Goal: Task Accomplishment & Management: Use online tool/utility

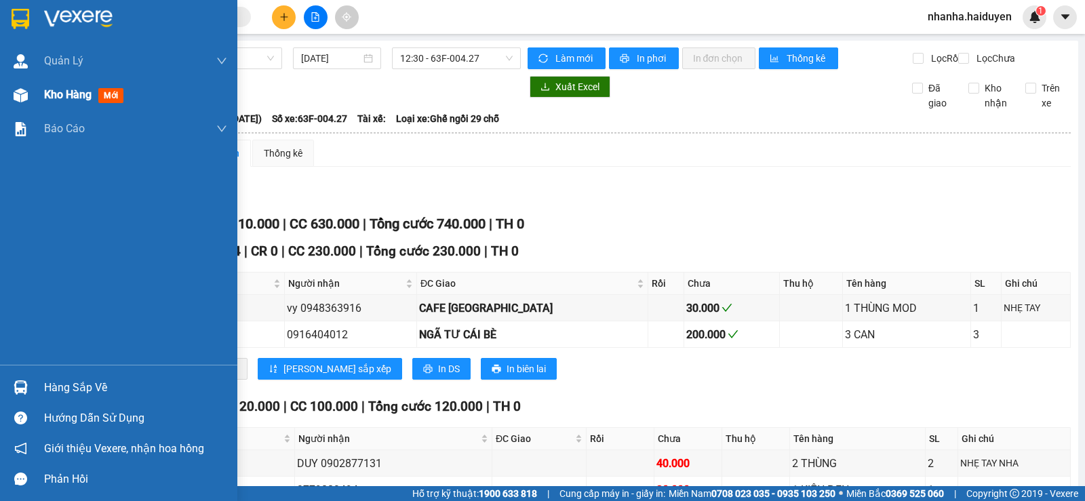
click at [31, 97] on div at bounding box center [21, 95] width 24 height 24
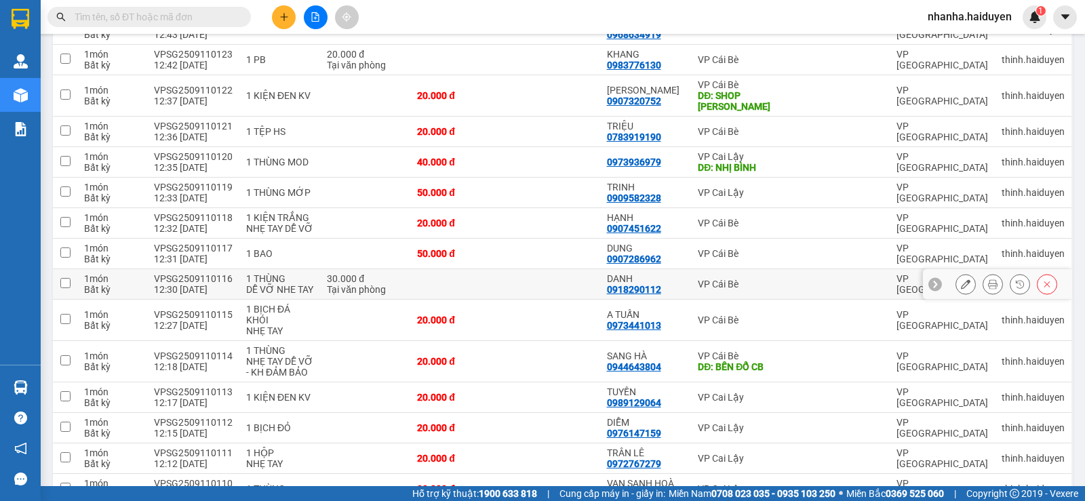
scroll to position [725, 0]
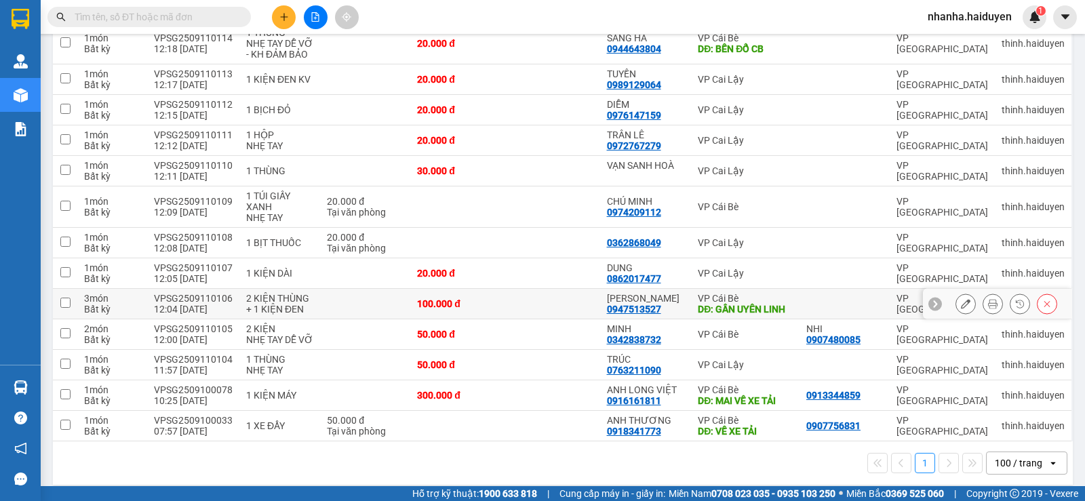
click at [552, 294] on td at bounding box center [552, 304] width 95 height 31
checkbox input "true"
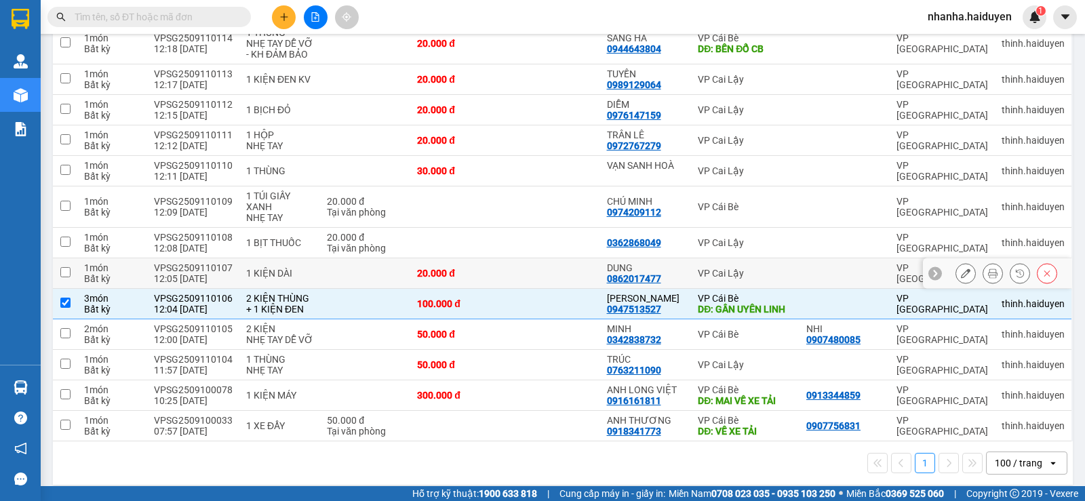
scroll to position [522, 0]
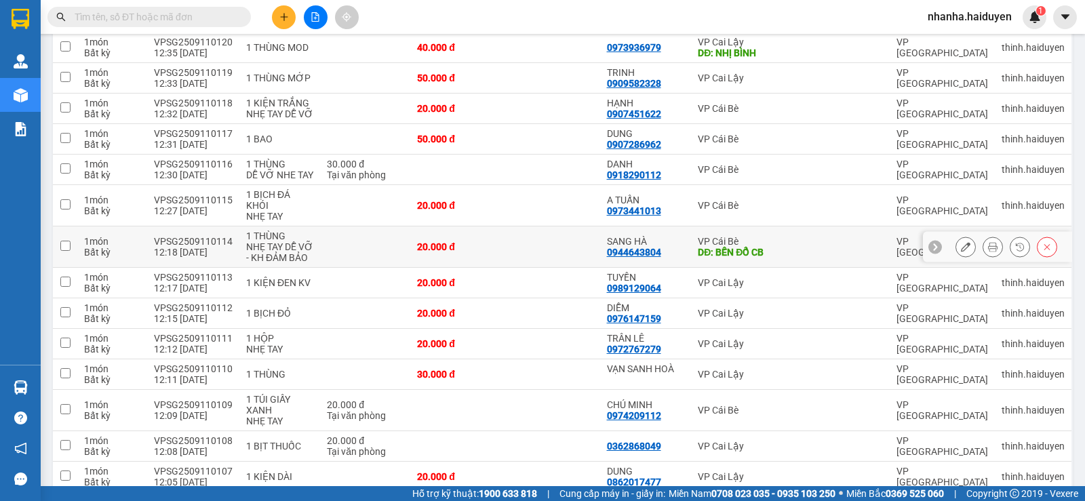
click at [537, 235] on td at bounding box center [552, 247] width 95 height 41
checkbox input "true"
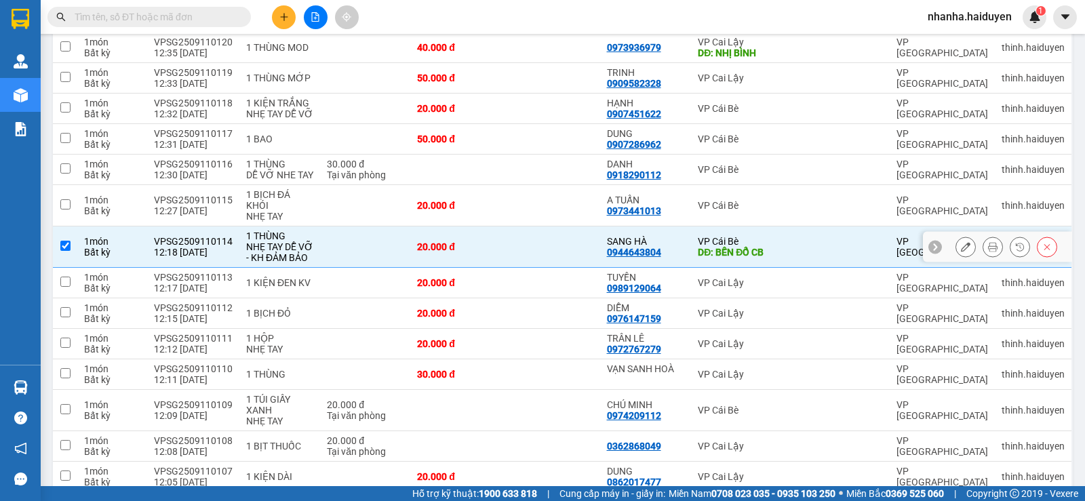
scroll to position [318, 0]
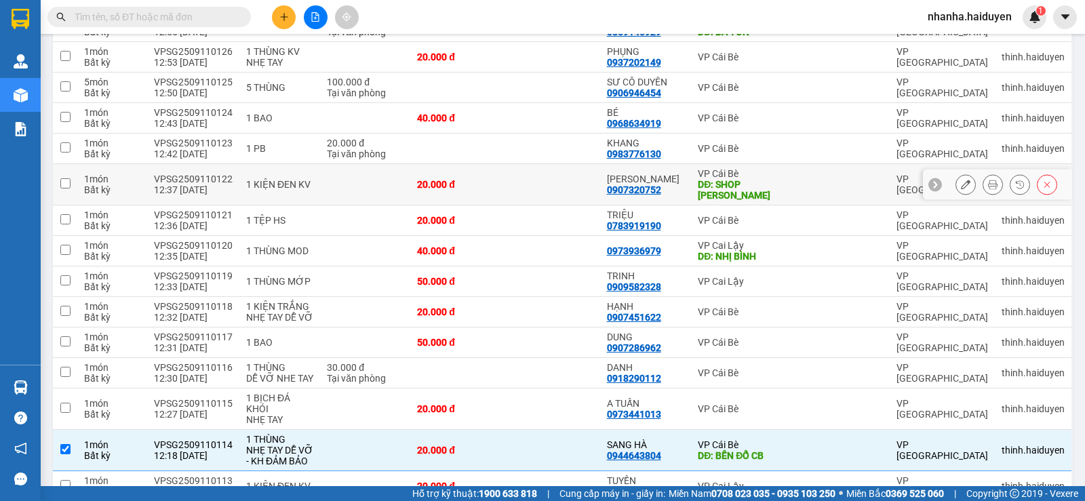
click at [585, 172] on td at bounding box center [552, 184] width 95 height 41
checkbox input "true"
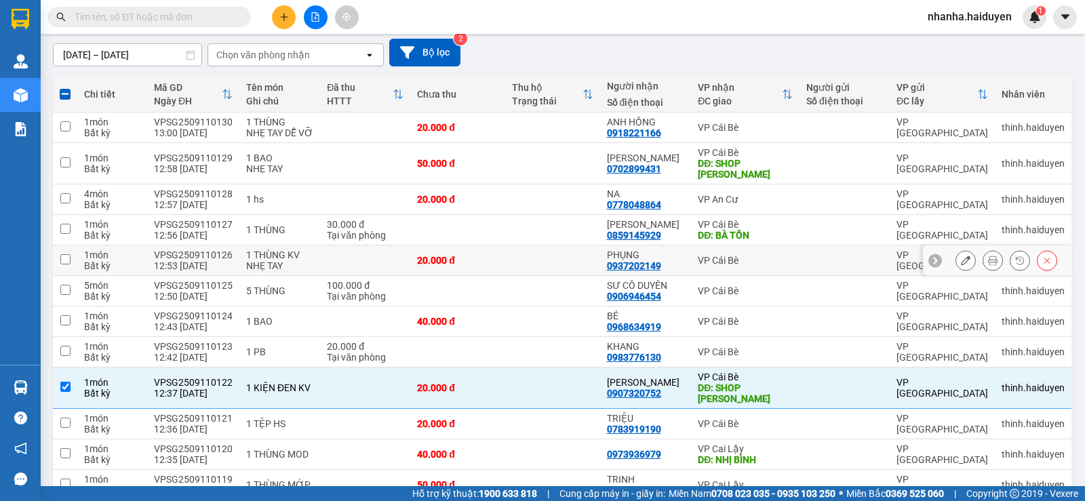
scroll to position [0, 0]
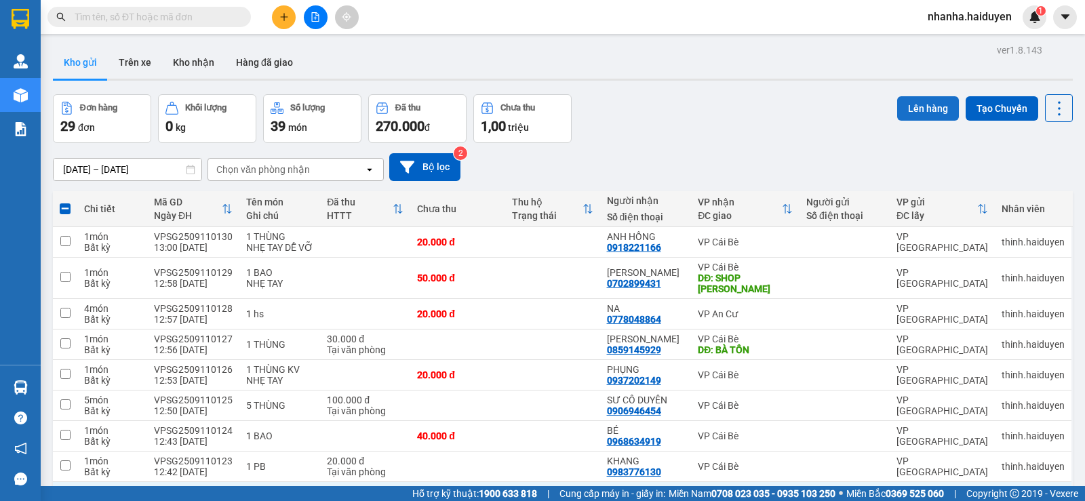
click at [910, 111] on button "Lên hàng" at bounding box center [929, 108] width 62 height 24
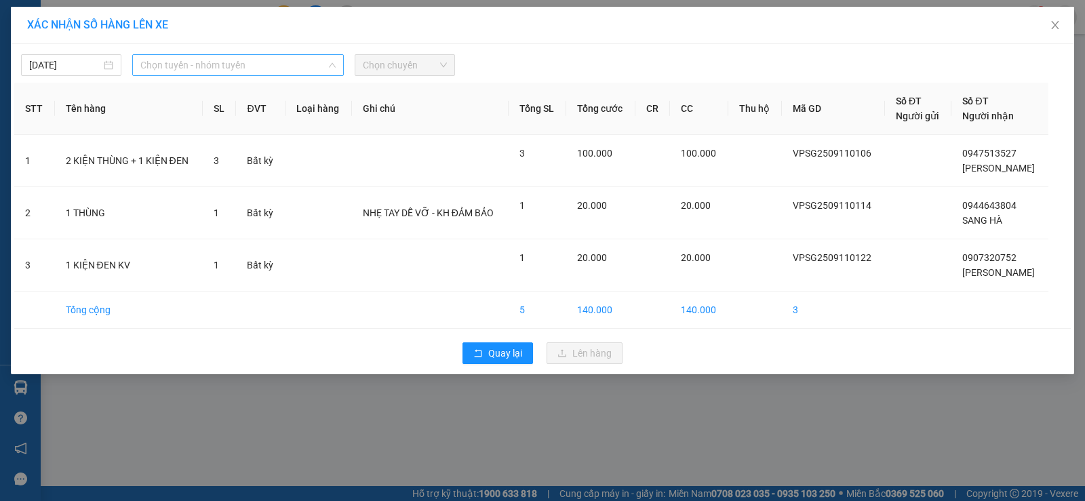
click at [249, 60] on span "Chọn tuyến - nhóm tuyến" at bounding box center [237, 65] width 195 height 20
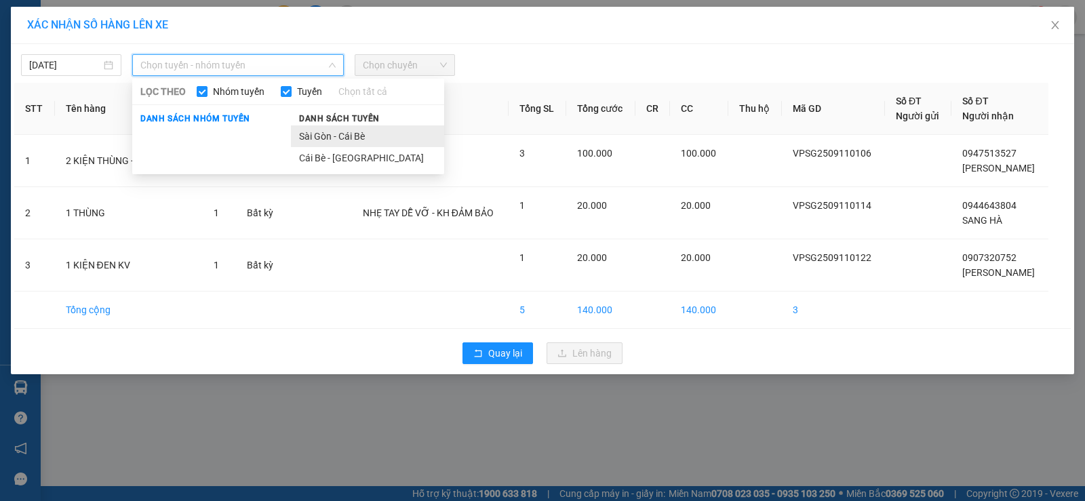
click at [362, 129] on li "Sài Gòn - Cái Bè" at bounding box center [367, 137] width 153 height 22
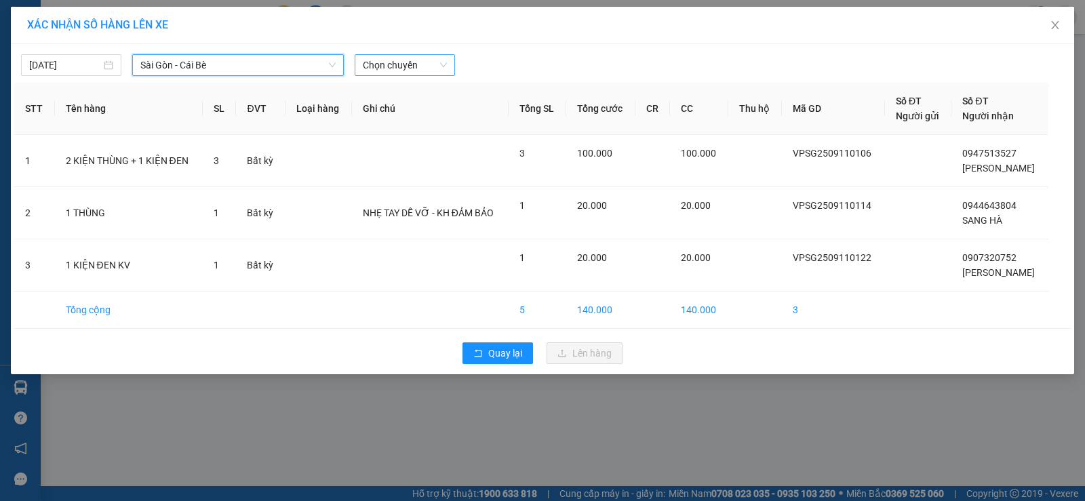
click at [384, 65] on span "Chọn chuyến" at bounding box center [405, 65] width 84 height 20
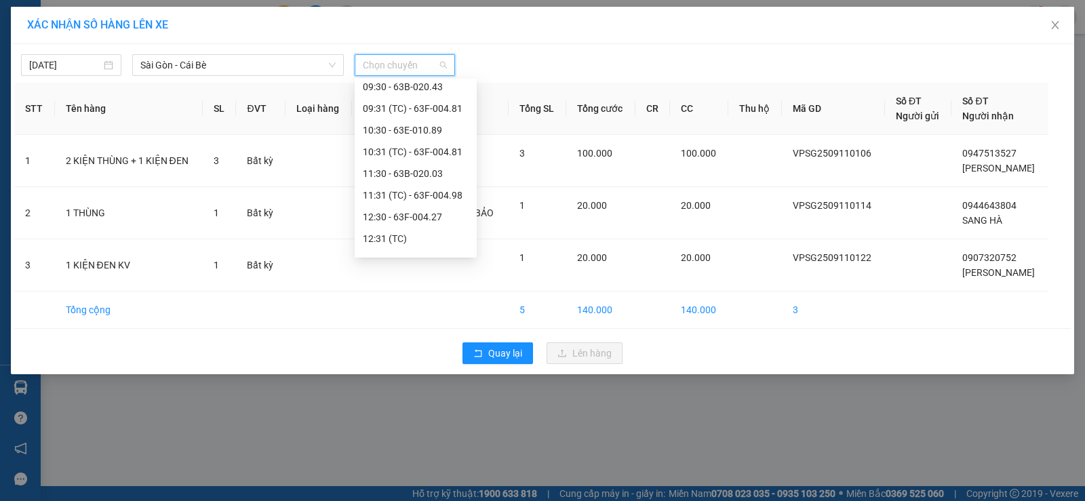
scroll to position [204, 0]
click at [409, 189] on div "13:30 - 63B-034.28" at bounding box center [416, 192] width 106 height 15
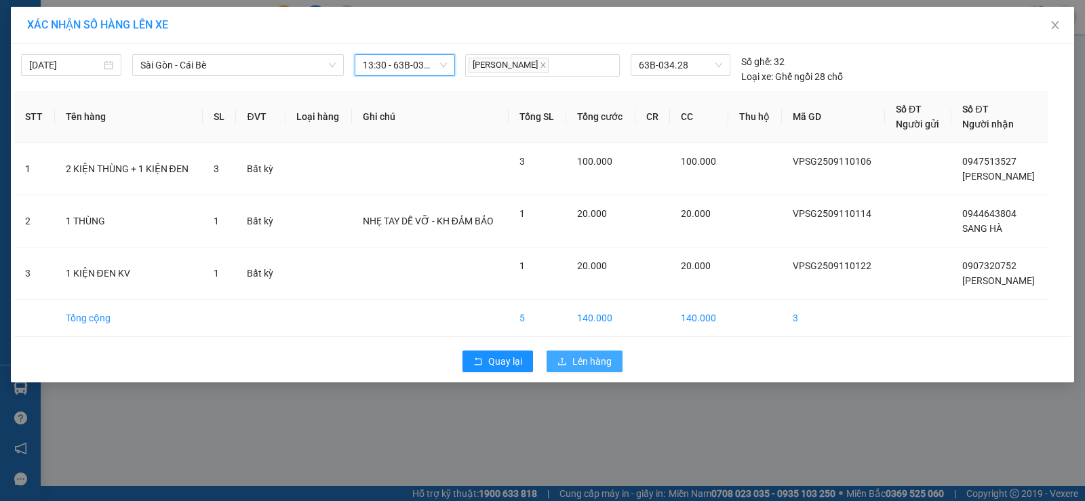
click at [578, 364] on span "Lên hàng" at bounding box center [592, 361] width 39 height 15
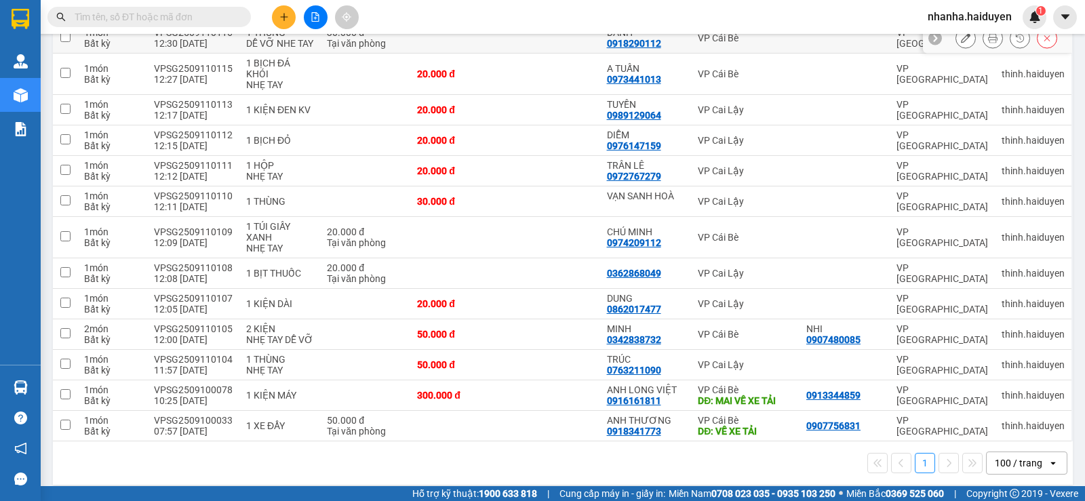
scroll to position [205, 0]
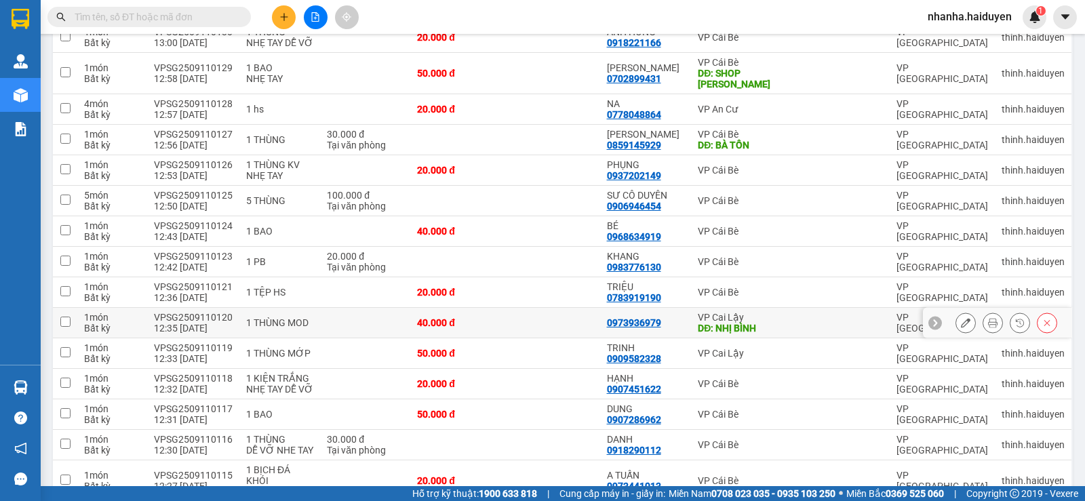
click at [503, 315] on td "40.000 đ" at bounding box center [457, 323] width 95 height 31
checkbox input "true"
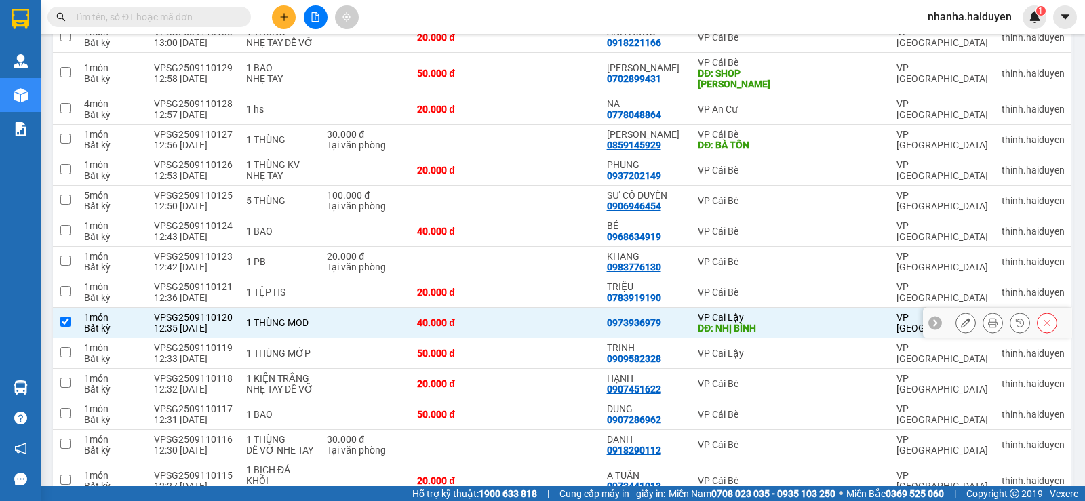
scroll to position [0, 0]
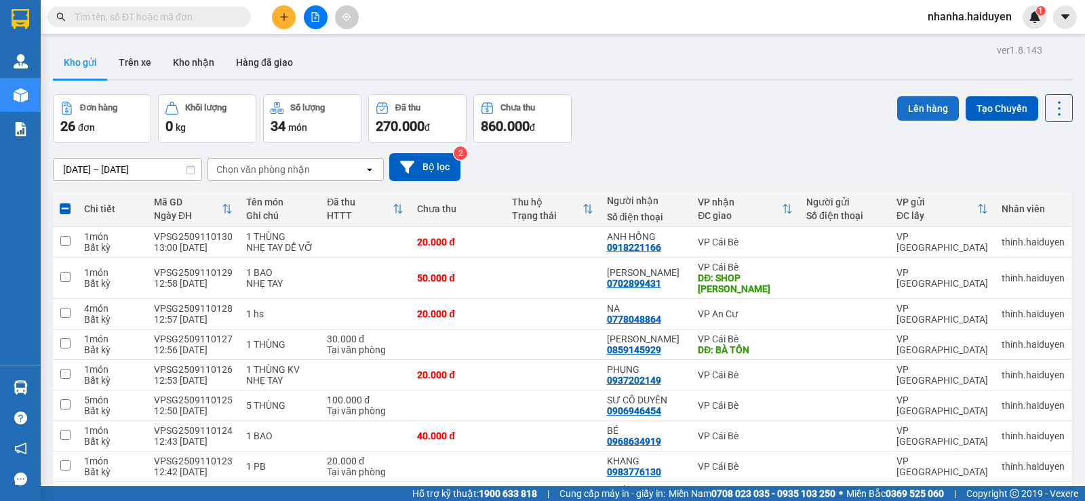
click at [922, 113] on button "Lên hàng" at bounding box center [929, 108] width 62 height 24
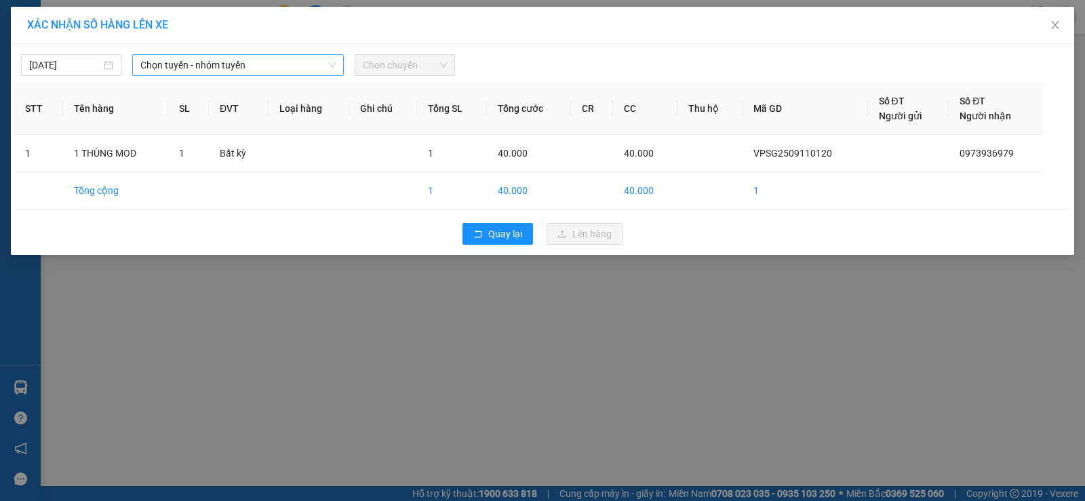
click at [232, 58] on span "Chọn tuyến - nhóm tuyến" at bounding box center [237, 65] width 195 height 20
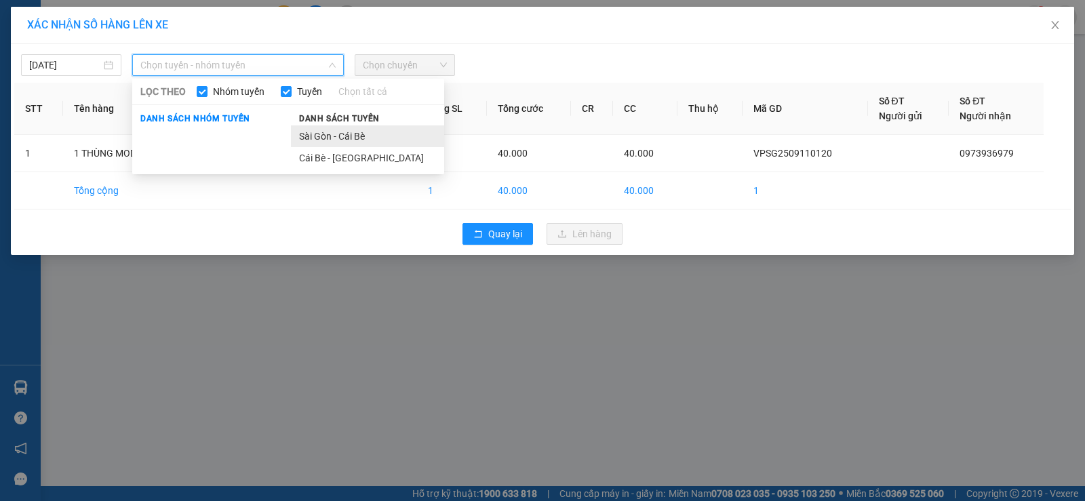
click at [319, 141] on li "Sài Gòn - Cái Bè" at bounding box center [367, 137] width 153 height 22
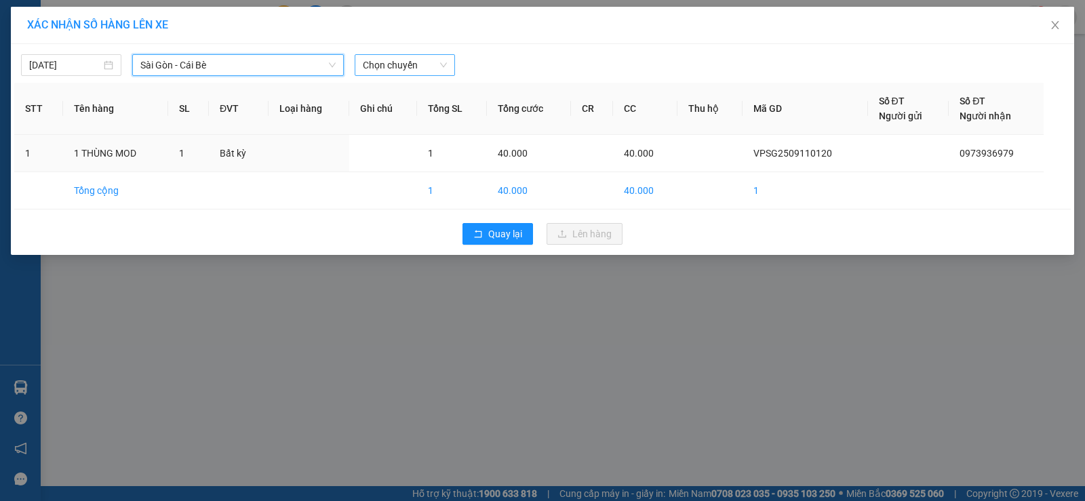
click at [401, 69] on span "Chọn chuyến" at bounding box center [405, 65] width 84 height 20
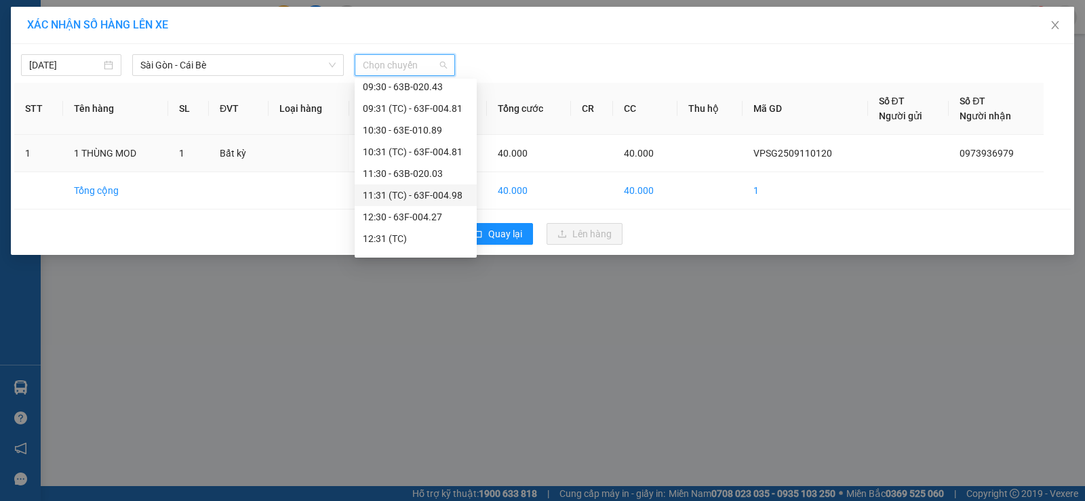
scroll to position [204, 0]
click at [393, 210] on div "13:31 (TC) - 63E-009.69" at bounding box center [416, 214] width 106 height 15
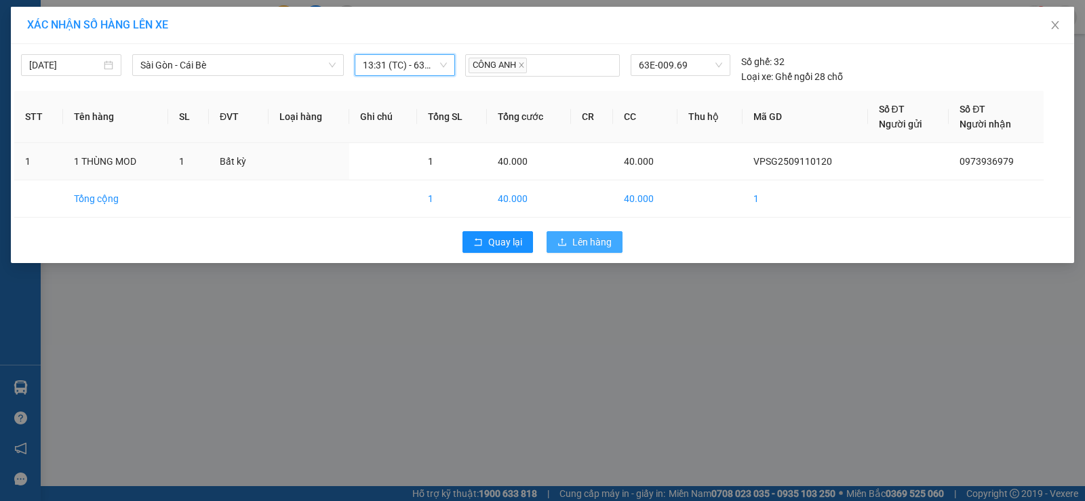
click at [600, 235] on span "Lên hàng" at bounding box center [592, 242] width 39 height 15
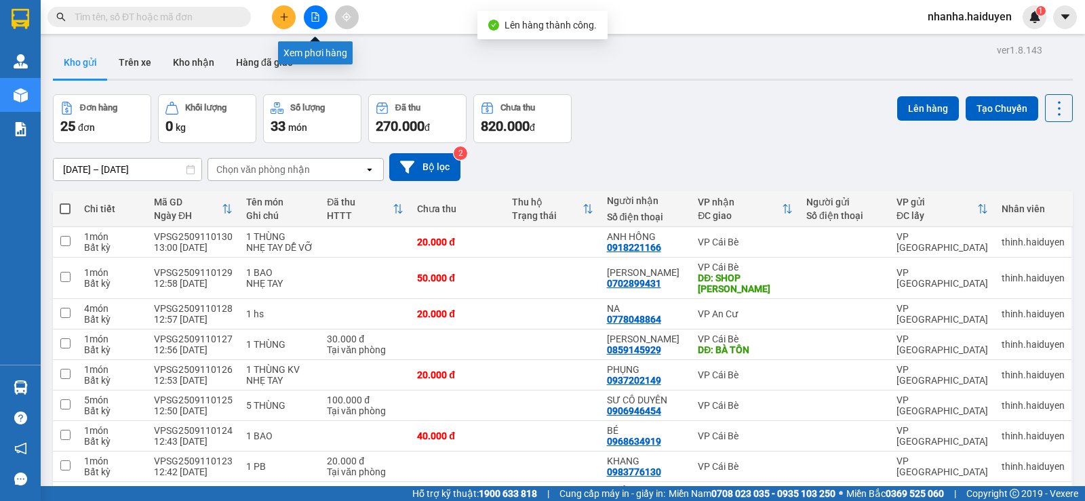
click at [309, 20] on button at bounding box center [316, 17] width 24 height 24
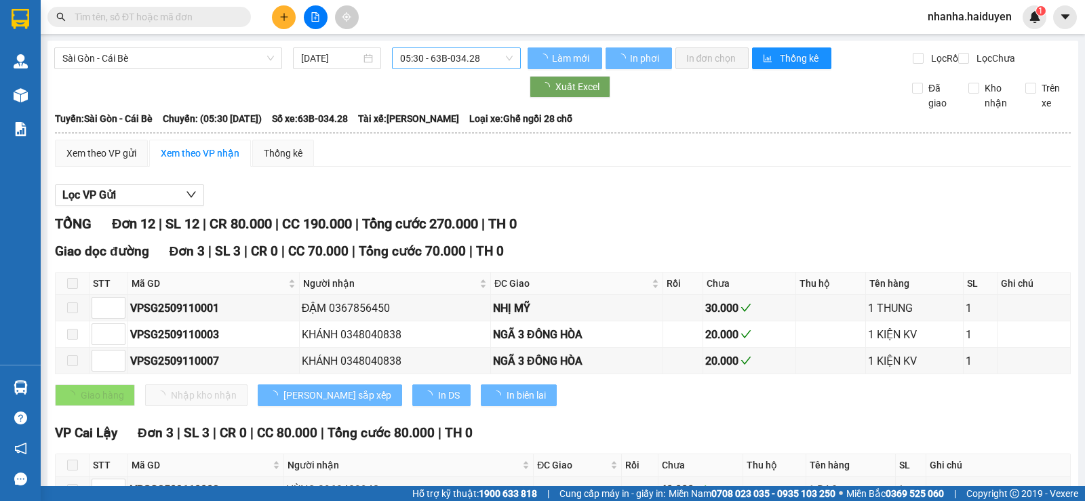
click at [404, 51] on span "05:30 - 63B-034.28" at bounding box center [456, 58] width 112 height 20
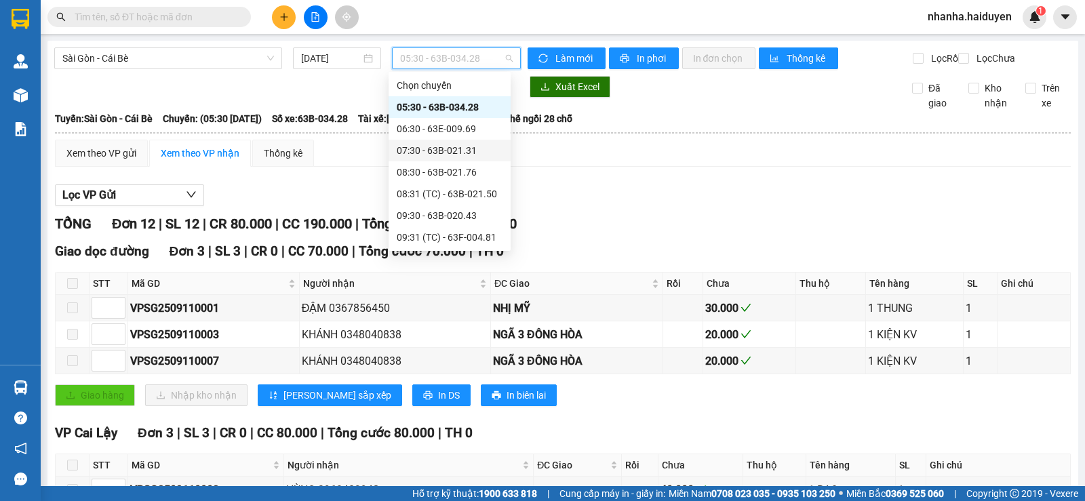
scroll to position [304, 0]
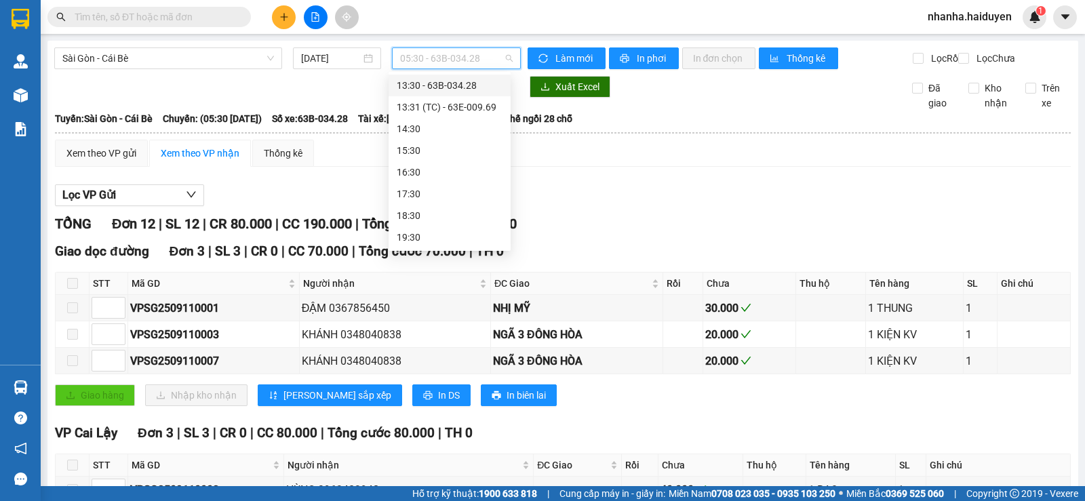
click at [437, 89] on div "13:30 - 63B-034.28" at bounding box center [450, 85] width 106 height 15
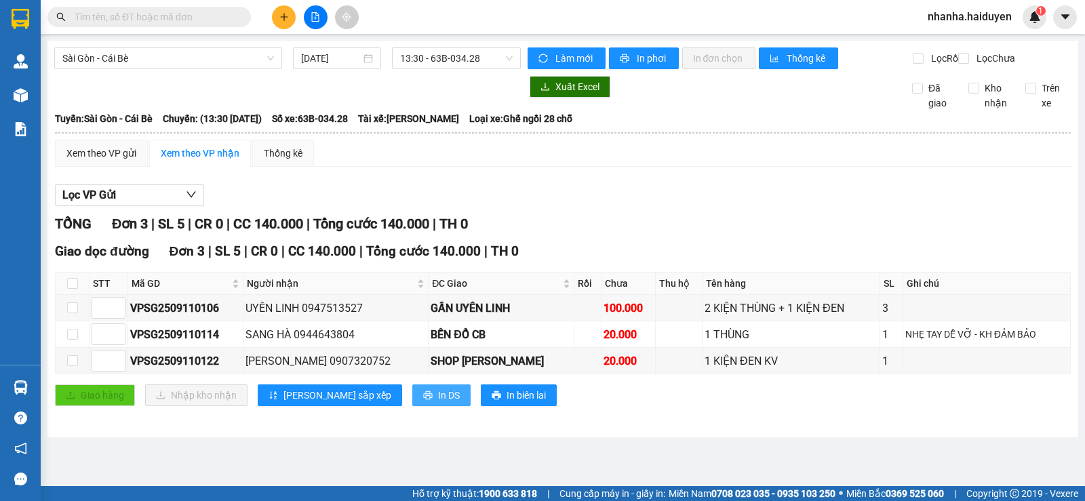
click at [438, 401] on span "In DS" at bounding box center [449, 395] width 22 height 15
click at [470, 56] on span "13:30 - 63B-034.28" at bounding box center [456, 58] width 112 height 20
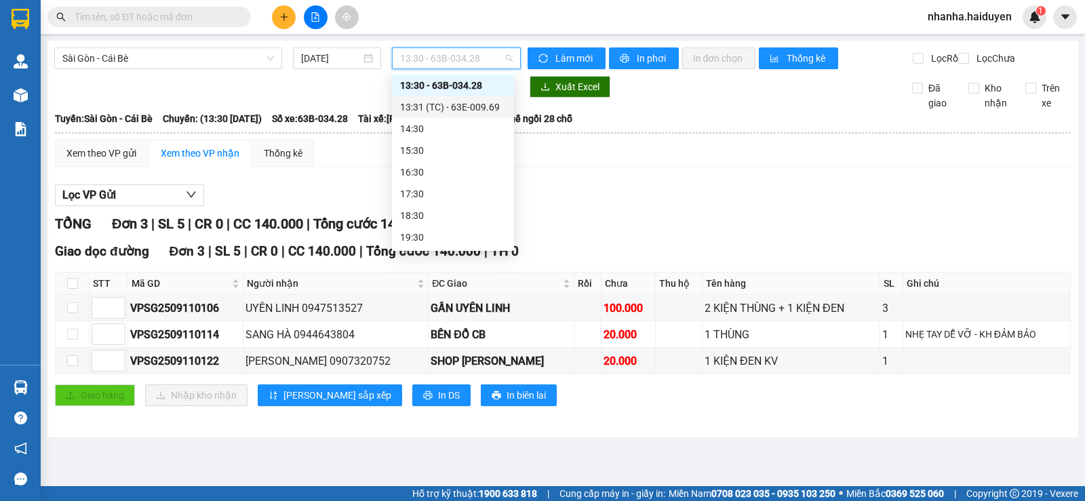
click at [446, 100] on div "13:31 (TC) - 63E-009.69" at bounding box center [453, 107] width 106 height 15
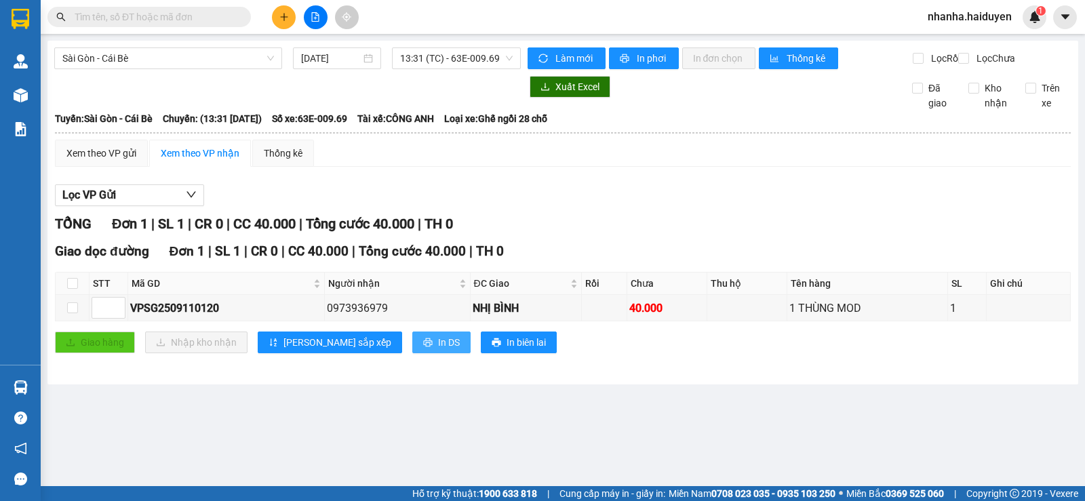
click at [412, 353] on button "In DS" at bounding box center [441, 343] width 58 height 22
click at [77, 291] on label at bounding box center [72, 283] width 11 height 15
click at [77, 289] on input "checkbox" at bounding box center [72, 283] width 11 height 11
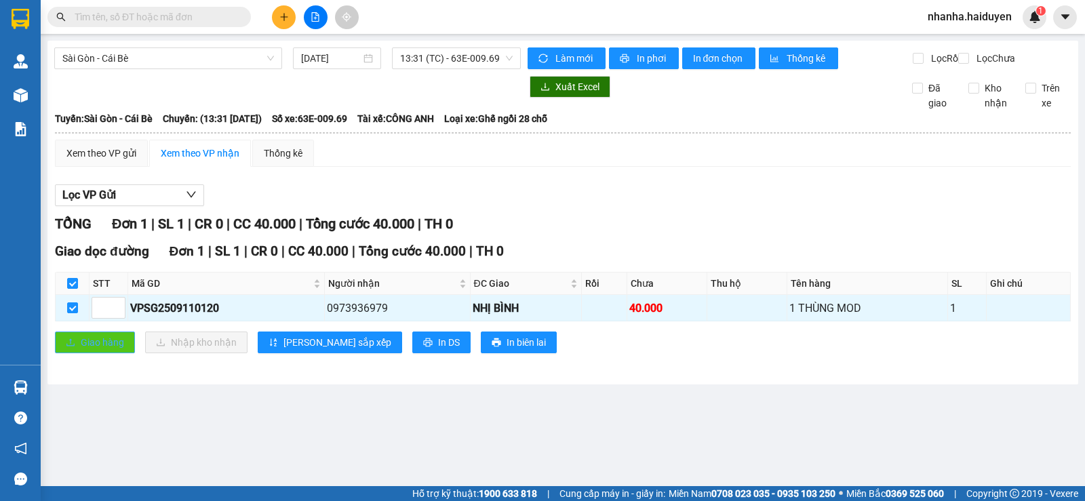
click at [126, 353] on button "Giao hàng" at bounding box center [95, 343] width 80 height 22
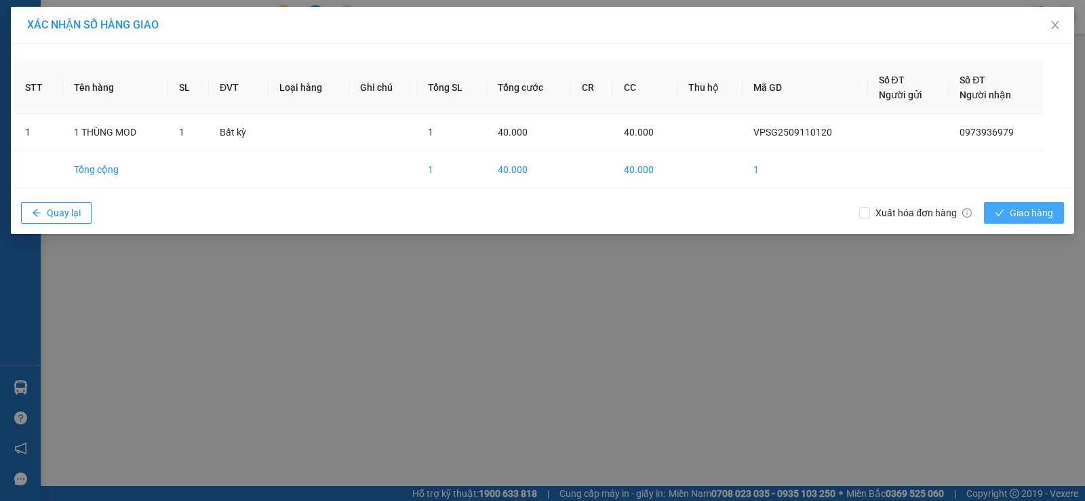
click at [1042, 214] on span "Giao hàng" at bounding box center [1031, 213] width 43 height 15
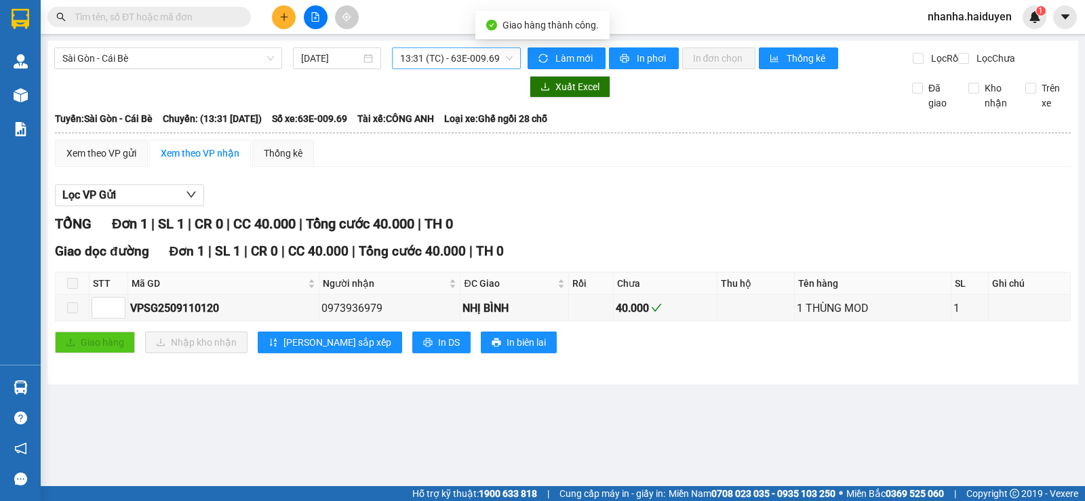
click at [485, 57] on span "13:31 (TC) - 63E-009.69" at bounding box center [456, 58] width 112 height 20
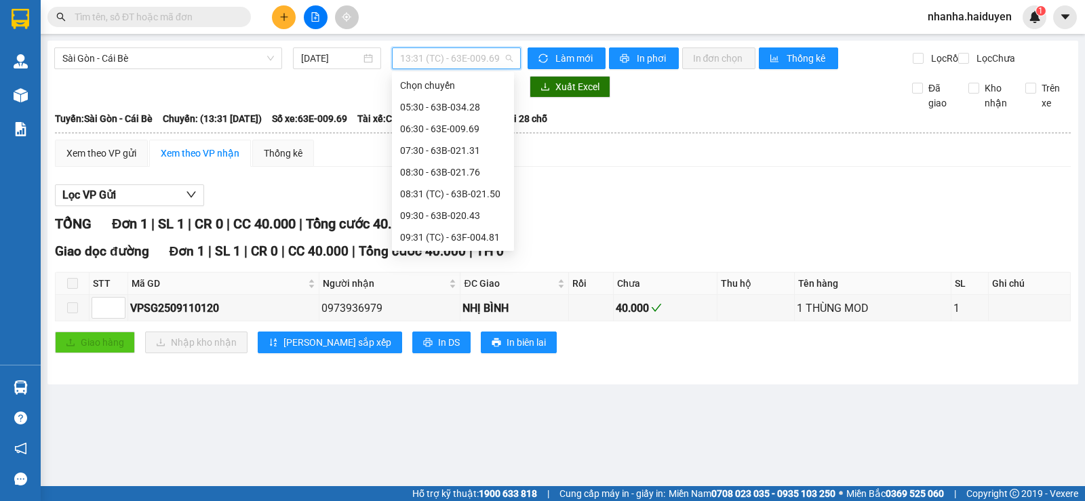
click at [464, 379] on div "13:30 - 63B-034.28" at bounding box center [453, 390] width 122 height 22
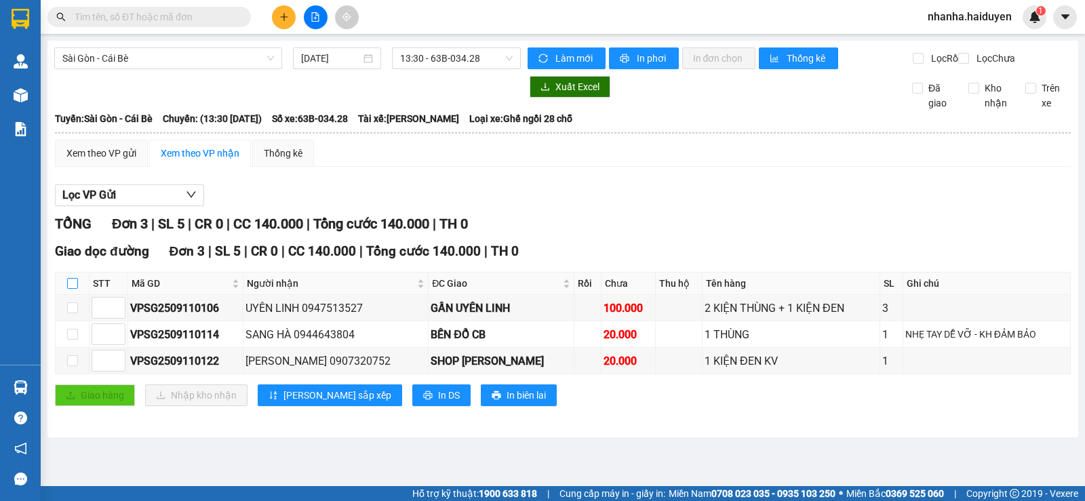
click at [75, 289] on input "checkbox" at bounding box center [72, 283] width 11 height 11
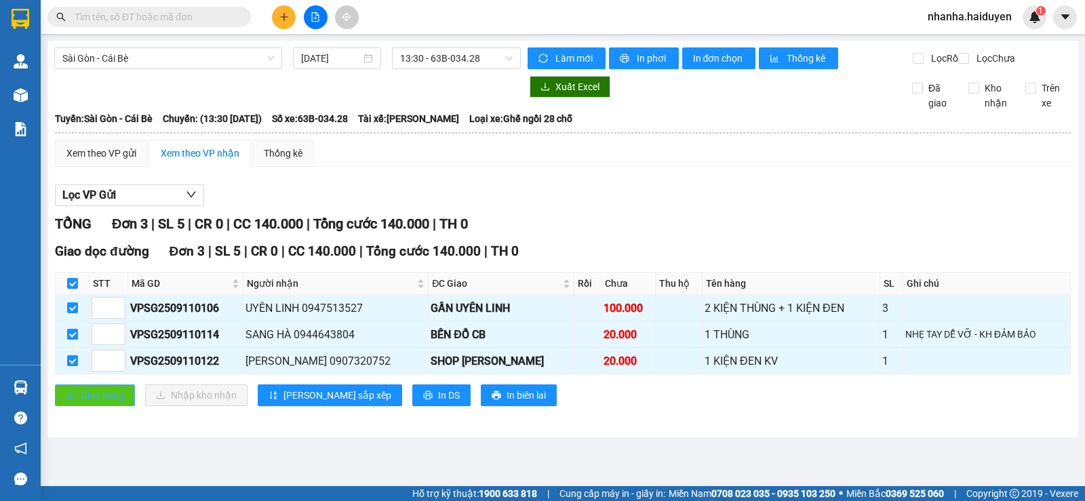
click at [76, 400] on button "Giao hàng" at bounding box center [95, 396] width 80 height 22
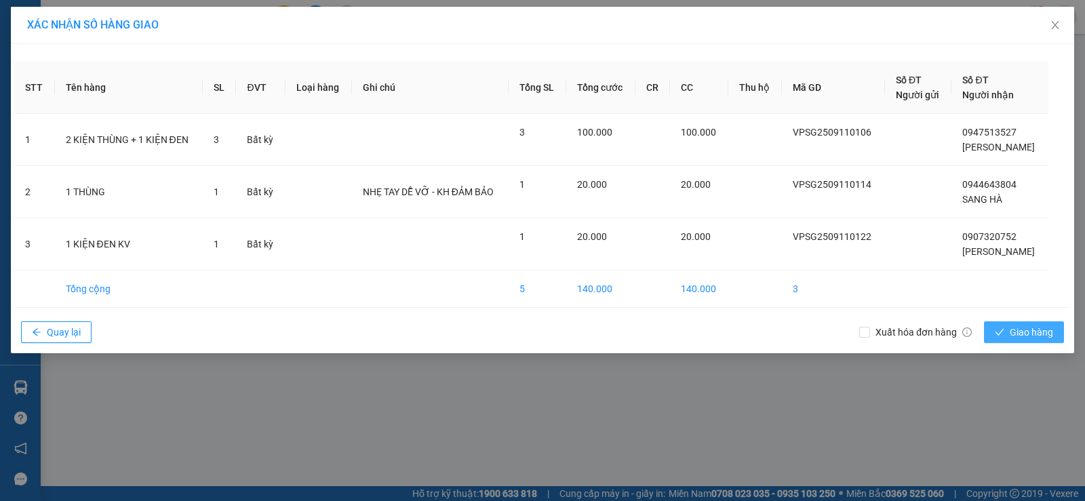
click at [998, 326] on button "Giao hàng" at bounding box center [1024, 333] width 80 height 22
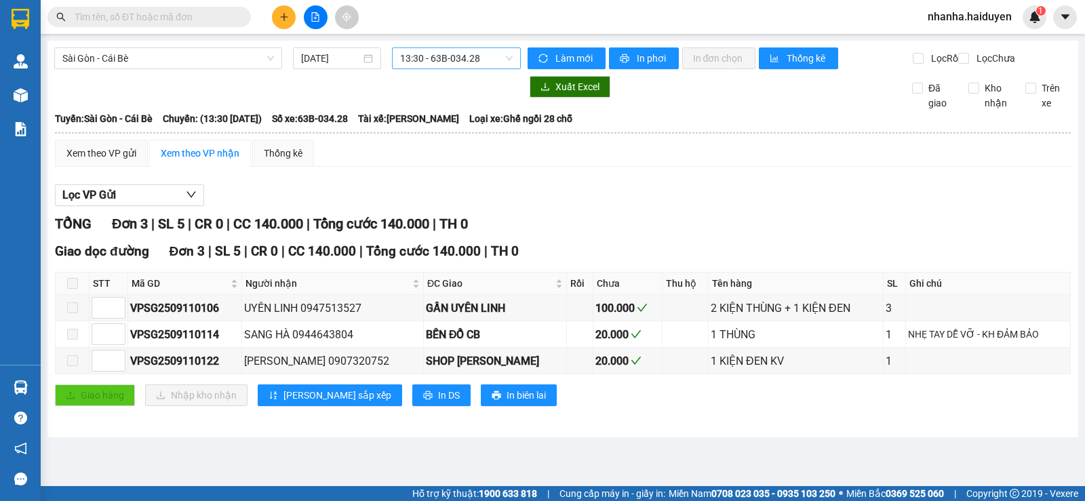
click at [476, 60] on span "13:30 - 63B-034.28" at bounding box center [456, 58] width 112 height 20
click at [797, 207] on div "Lọc VP Gửi" at bounding box center [563, 196] width 1016 height 22
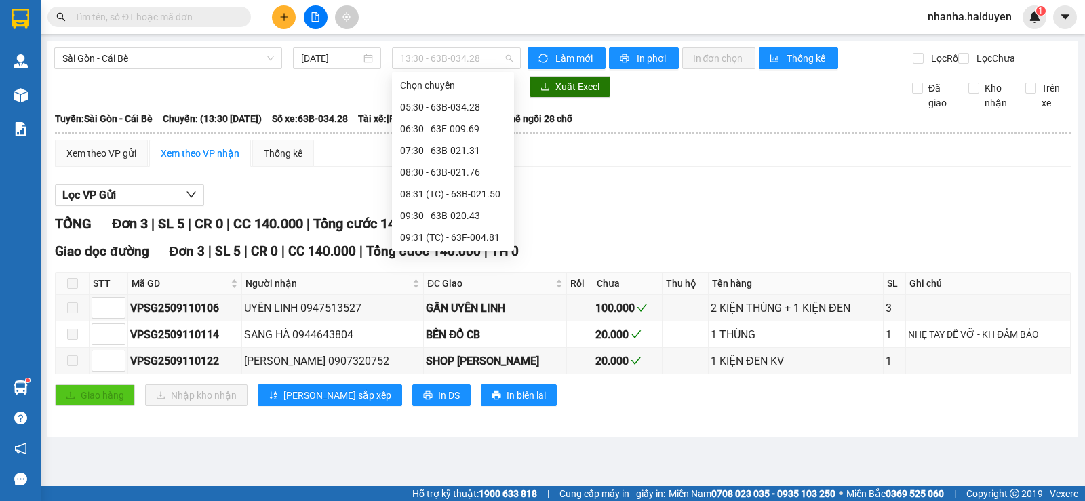
drag, startPoint x: 453, startPoint y: 54, endPoint x: 492, endPoint y: 113, distance: 70.9
click at [453, 54] on span "13:30 - 63B-034.28" at bounding box center [456, 58] width 112 height 20
click at [459, 404] on div "13:31 (TC) - 63E-009.69" at bounding box center [453, 411] width 106 height 15
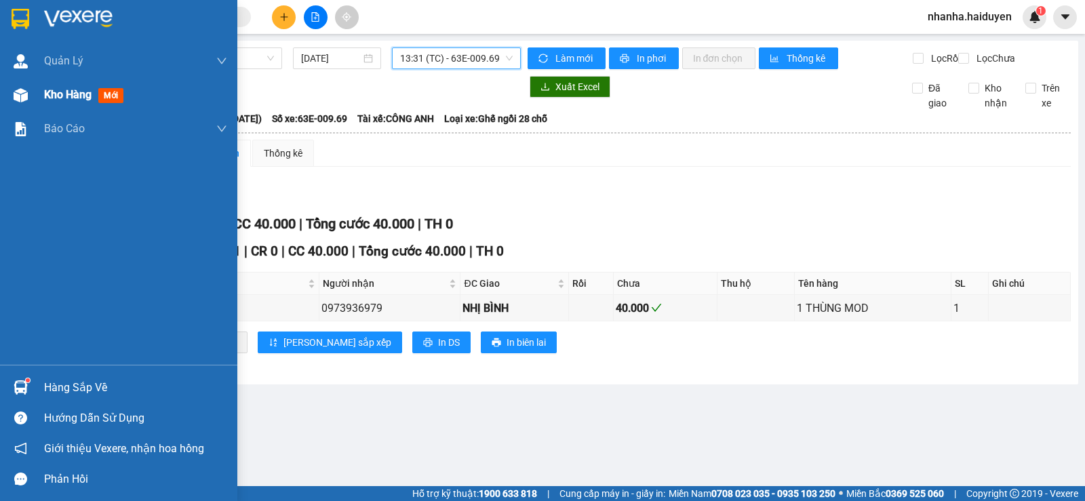
click at [17, 94] on img at bounding box center [21, 95] width 14 height 14
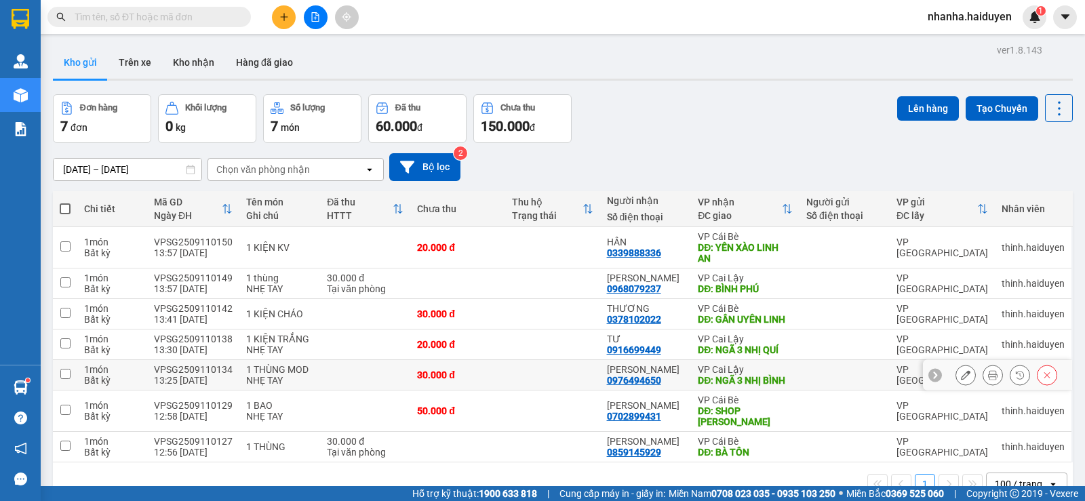
click at [658, 364] on div "[PERSON_NAME]" at bounding box center [646, 369] width 78 height 11
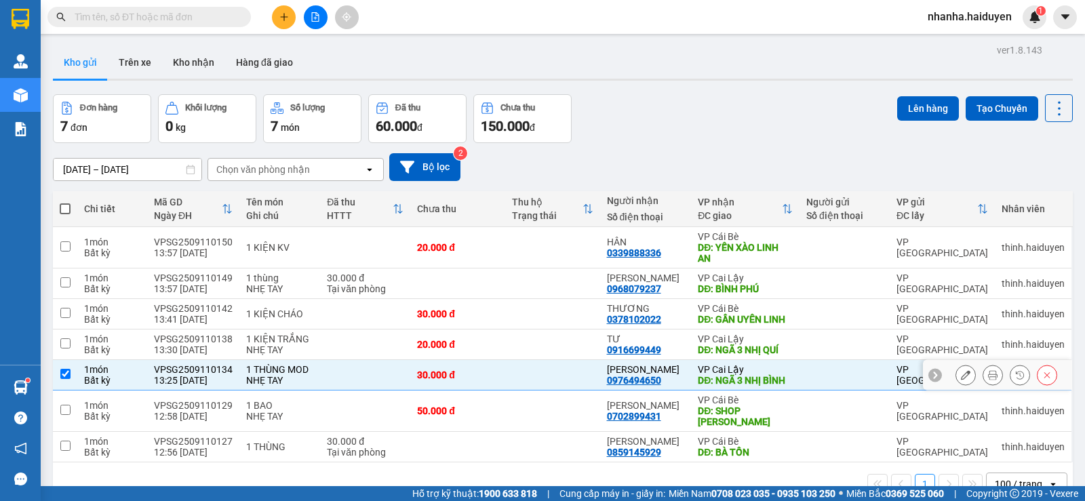
checkbox input "true"
click at [504, 330] on td "20.000 đ" at bounding box center [457, 345] width 95 height 31
checkbox input "true"
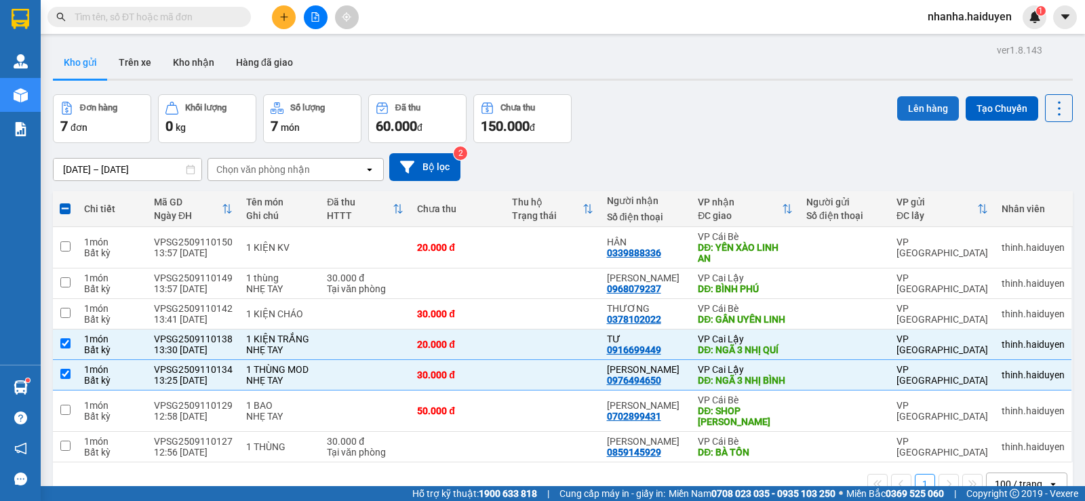
click at [904, 96] on button "Lên hàng" at bounding box center [929, 108] width 62 height 24
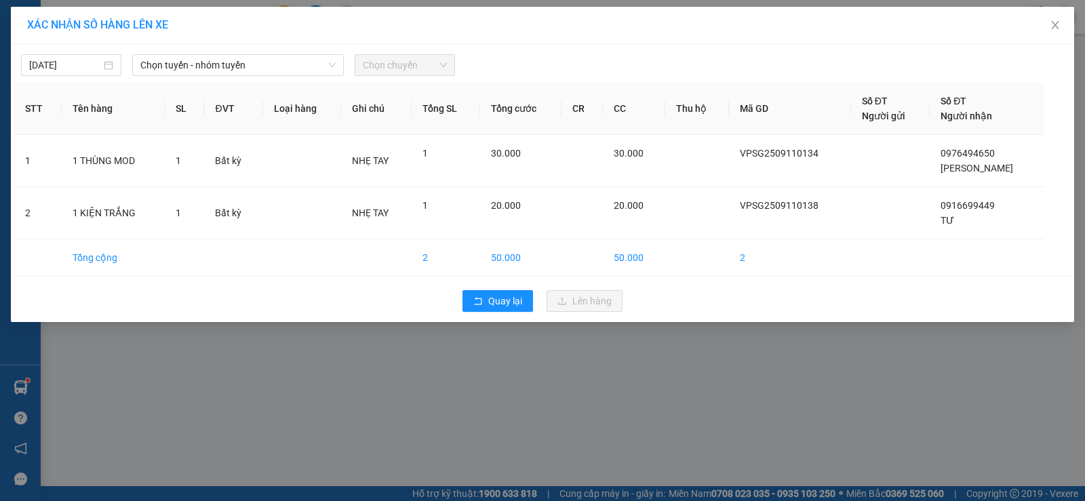
click at [324, 53] on div "[DATE] Chọn tuyến - nhóm tuyến Chọn chuyến" at bounding box center [542, 61] width 1057 height 28
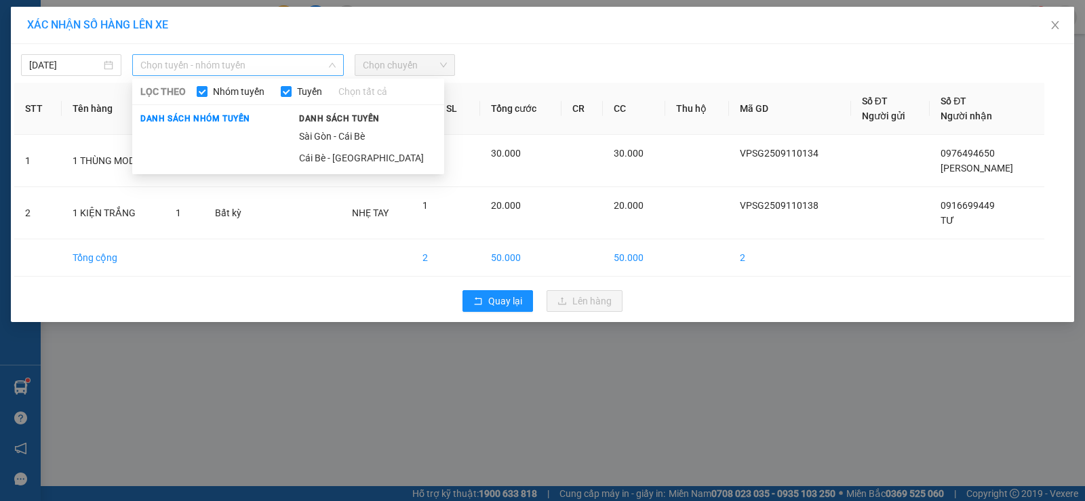
click at [291, 65] on span "Chọn tuyến - nhóm tuyến" at bounding box center [237, 65] width 195 height 20
click at [340, 137] on li "Sài Gòn - Cái Bè" at bounding box center [367, 137] width 153 height 22
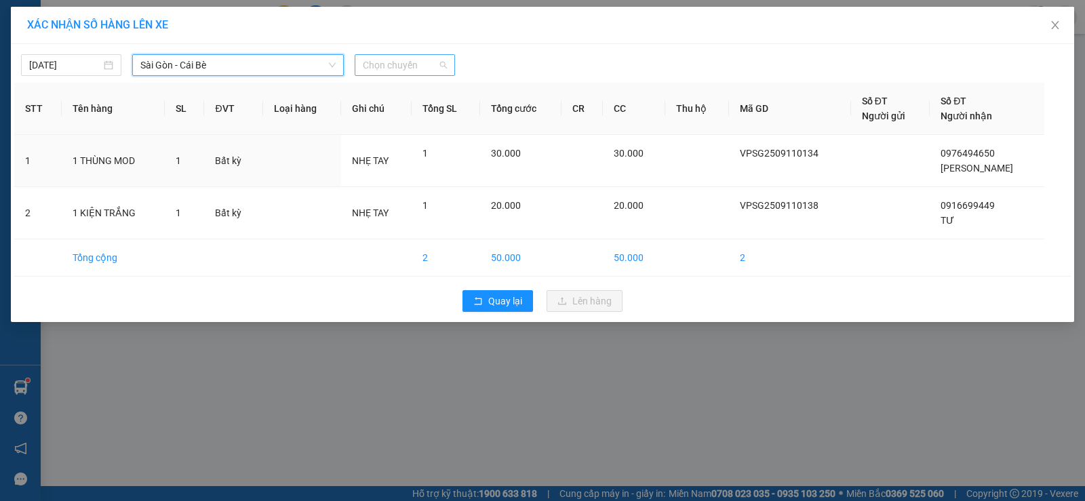
click at [377, 57] on span "Chọn chuyến" at bounding box center [405, 65] width 84 height 20
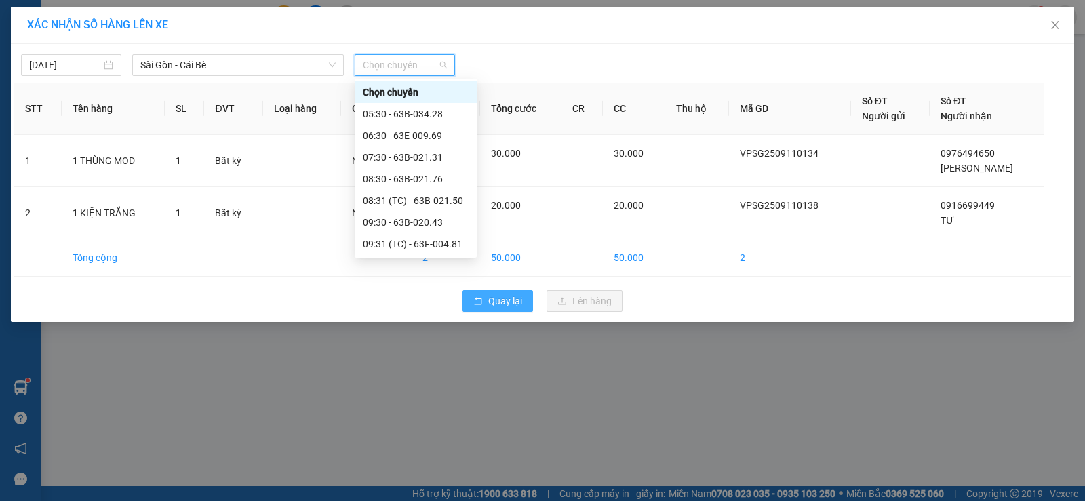
click at [497, 296] on span "Quay lại" at bounding box center [505, 301] width 34 height 15
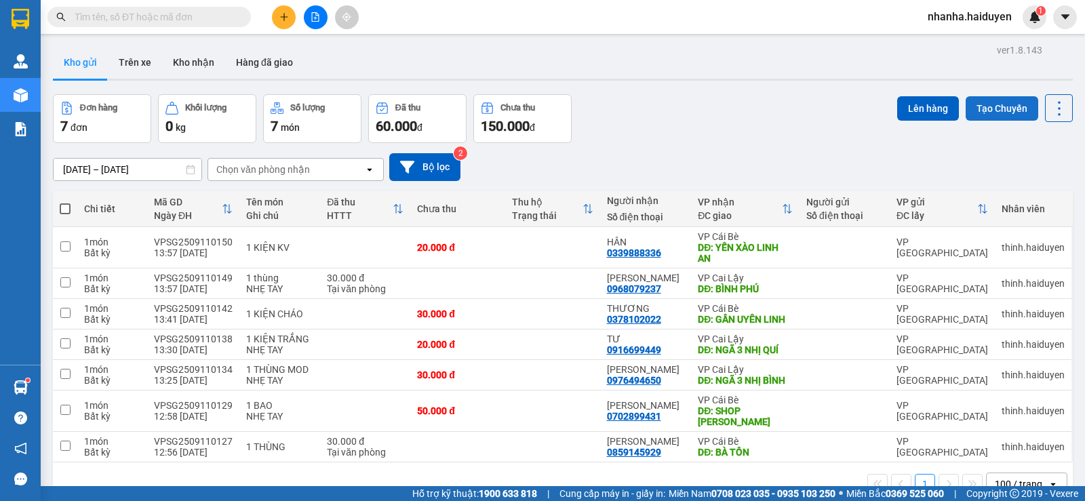
click at [980, 115] on button "Tạo Chuyến" at bounding box center [1002, 108] width 73 height 24
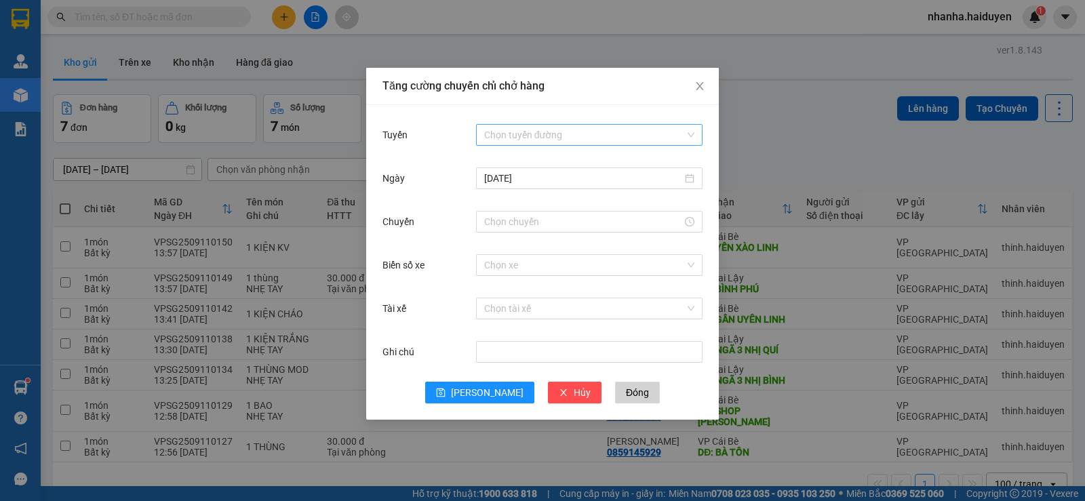
drag, startPoint x: 593, startPoint y: 127, endPoint x: 589, endPoint y: 142, distance: 16.1
click at [592, 128] on input "Tuyến" at bounding box center [584, 135] width 201 height 20
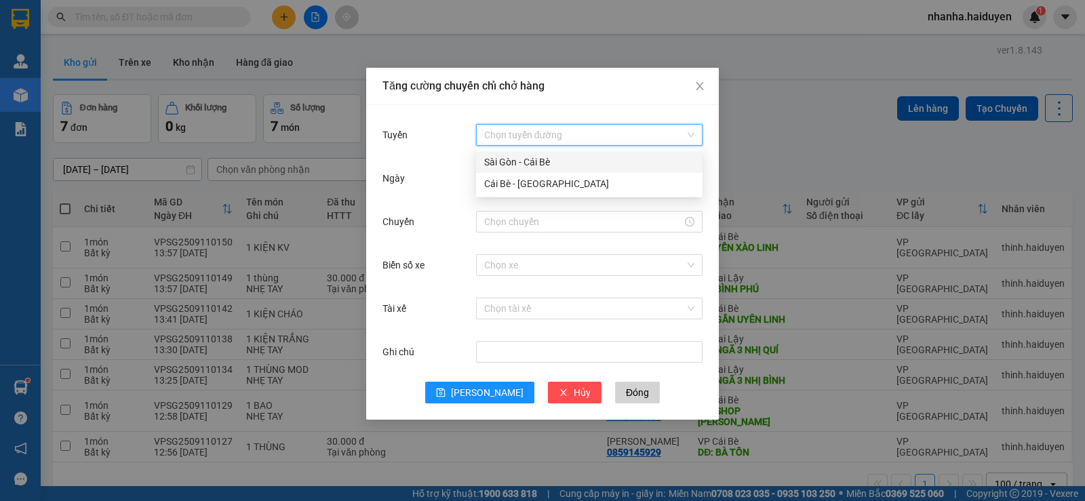
click at [560, 160] on div "Sài Gòn - Cái Bè" at bounding box center [589, 162] width 210 height 15
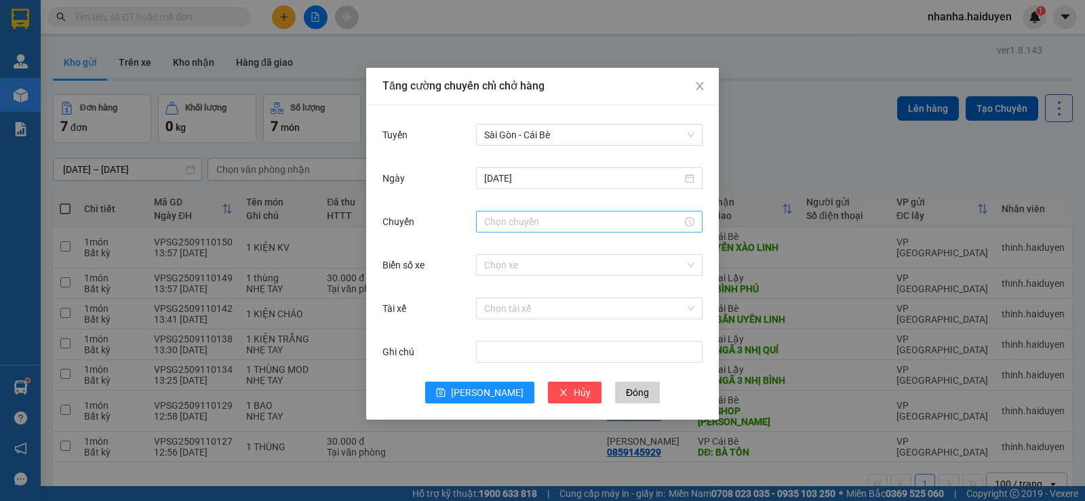
click at [551, 230] on div at bounding box center [589, 222] width 227 height 22
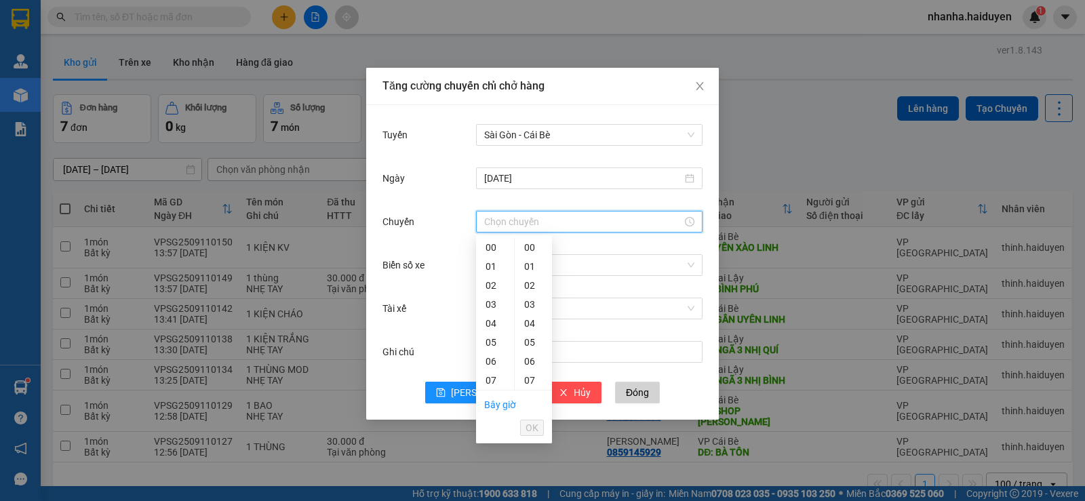
type input "14:31"
click at [527, 427] on span "OK" at bounding box center [532, 428] width 13 height 15
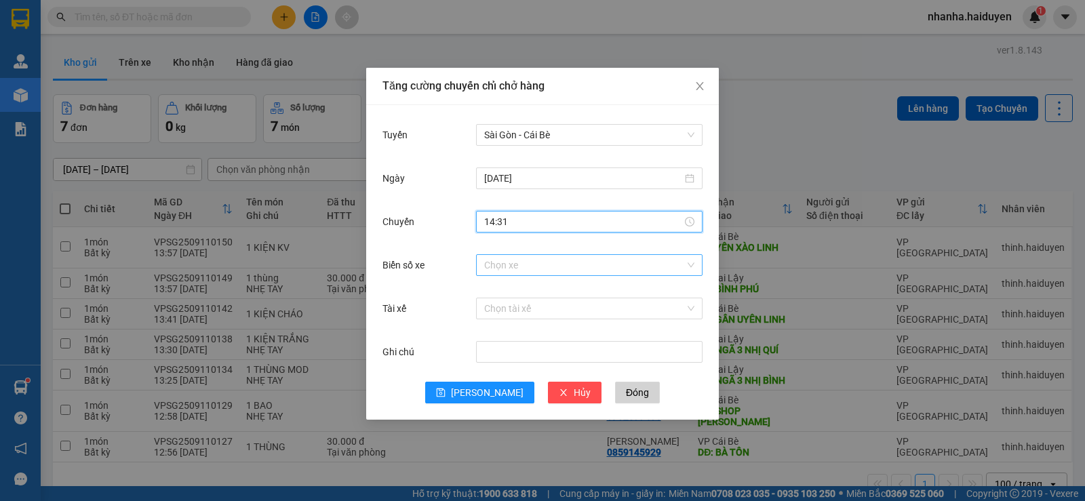
click at [553, 264] on input "Biển số xe" at bounding box center [584, 265] width 201 height 20
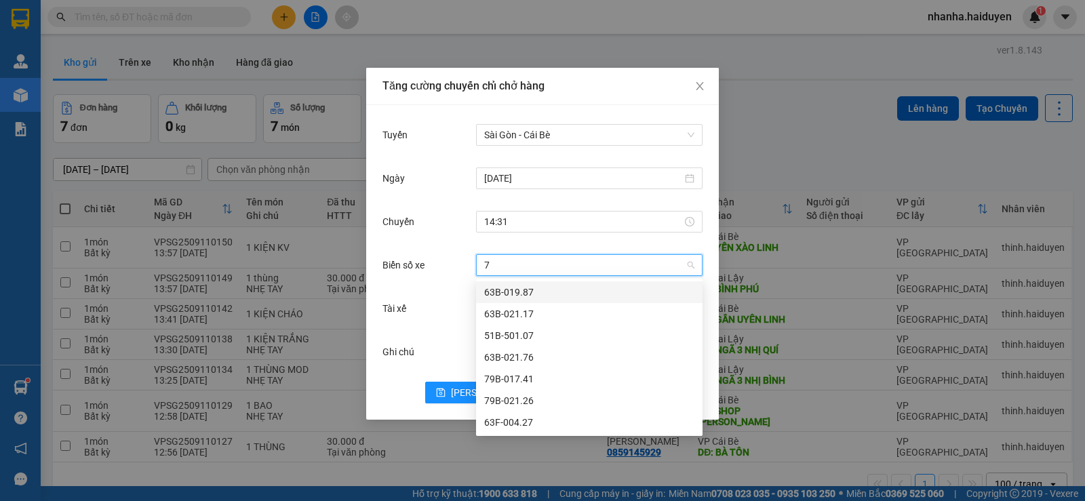
type input "76"
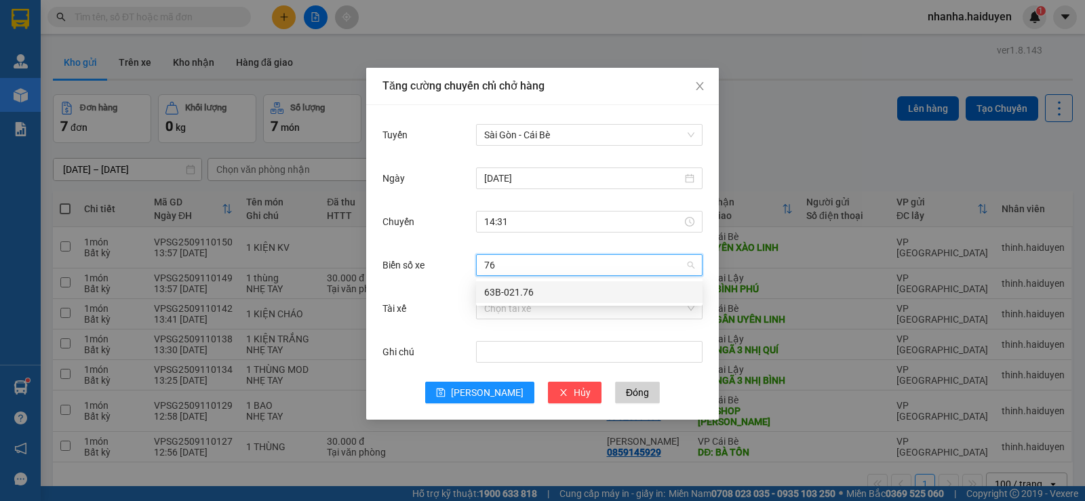
click at [556, 290] on div "63B-021.76" at bounding box center [589, 292] width 210 height 15
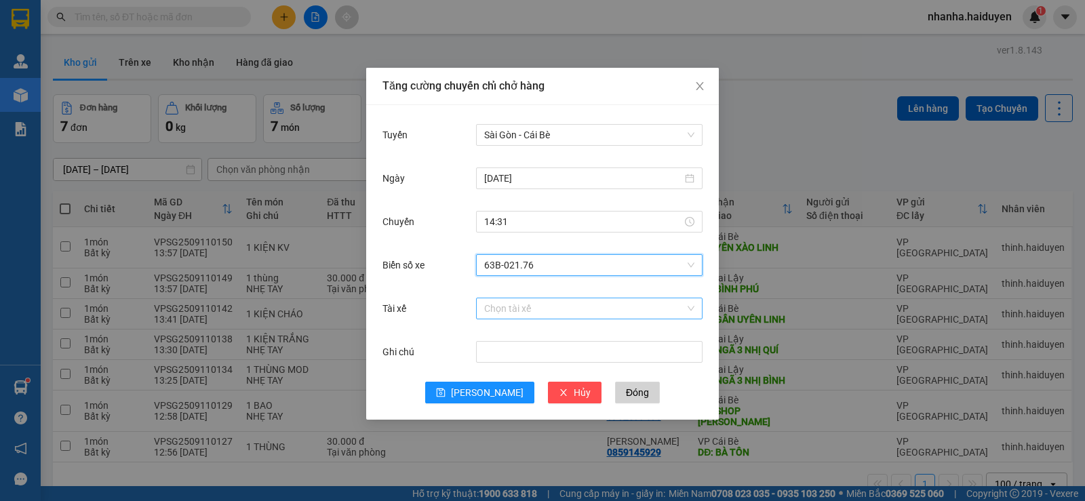
click at [554, 300] on input "Tài xế" at bounding box center [584, 309] width 201 height 20
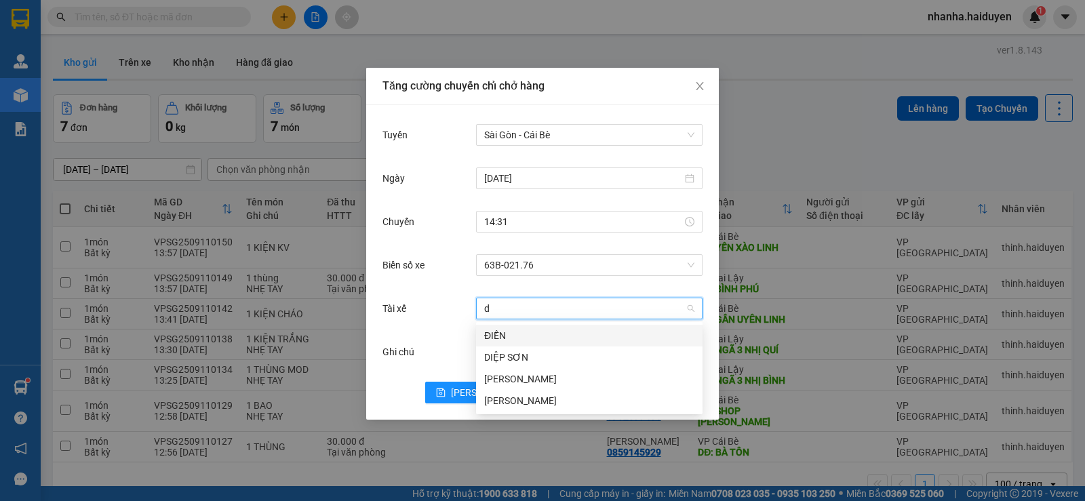
type input "dy"
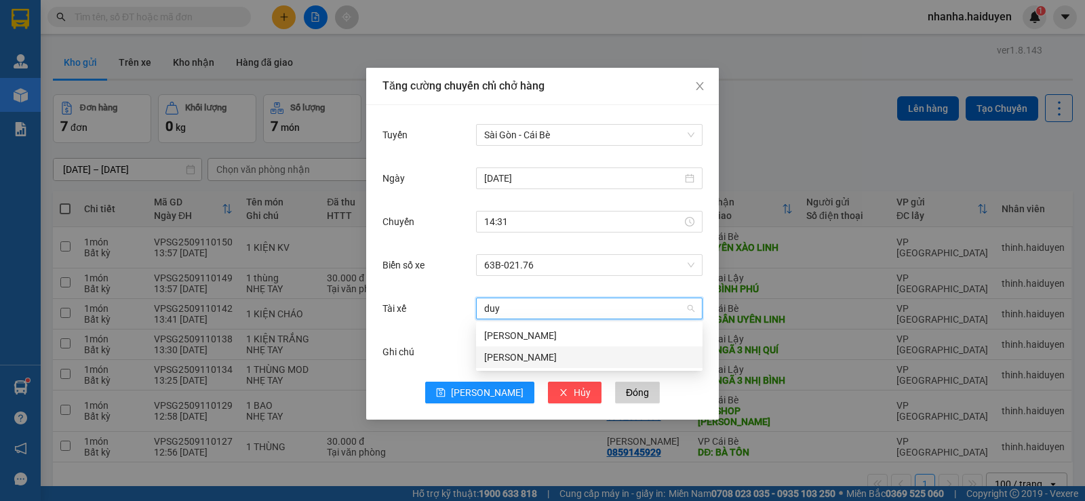
click at [518, 351] on div "[PERSON_NAME]" at bounding box center [589, 357] width 210 height 15
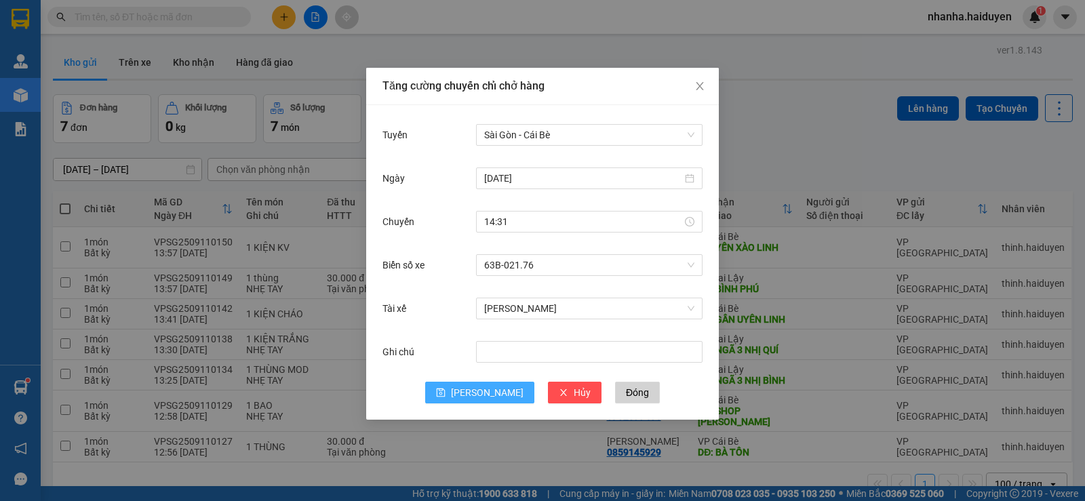
click at [490, 384] on button "[PERSON_NAME]" at bounding box center [479, 393] width 109 height 22
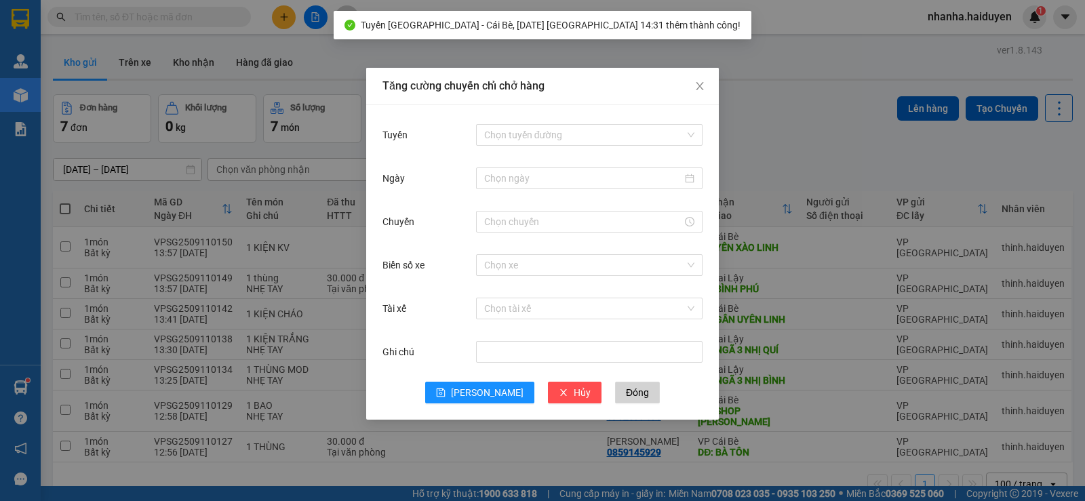
click at [972, 265] on div "Tăng cường chuyến chỉ chở hàng Tuyến Chọn tuyến đường Ngày Chuyến Biển số xe Ch…" at bounding box center [542, 250] width 1085 height 501
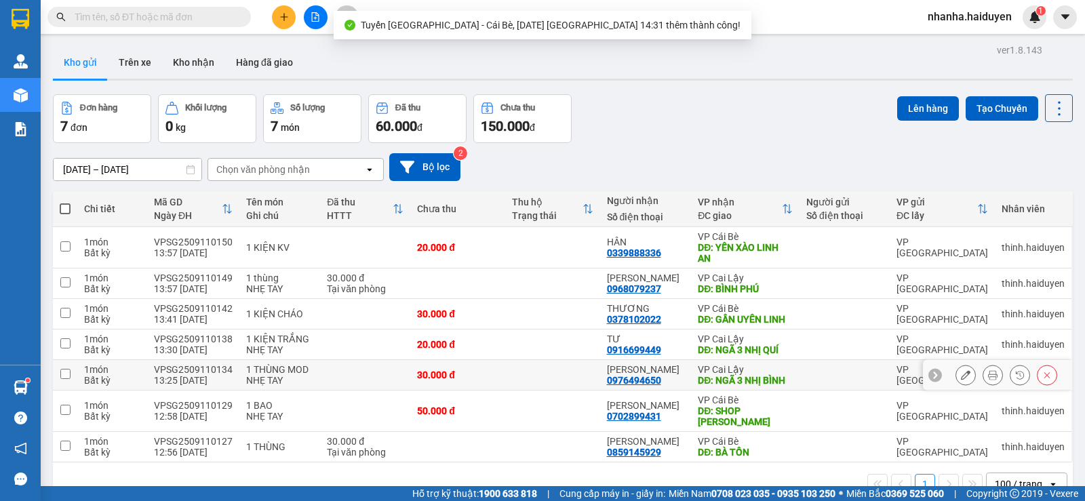
click at [788, 388] on td "VP Cai Lậy DĐ: NGÃ 3 NHỊ BÌNH" at bounding box center [745, 375] width 109 height 31
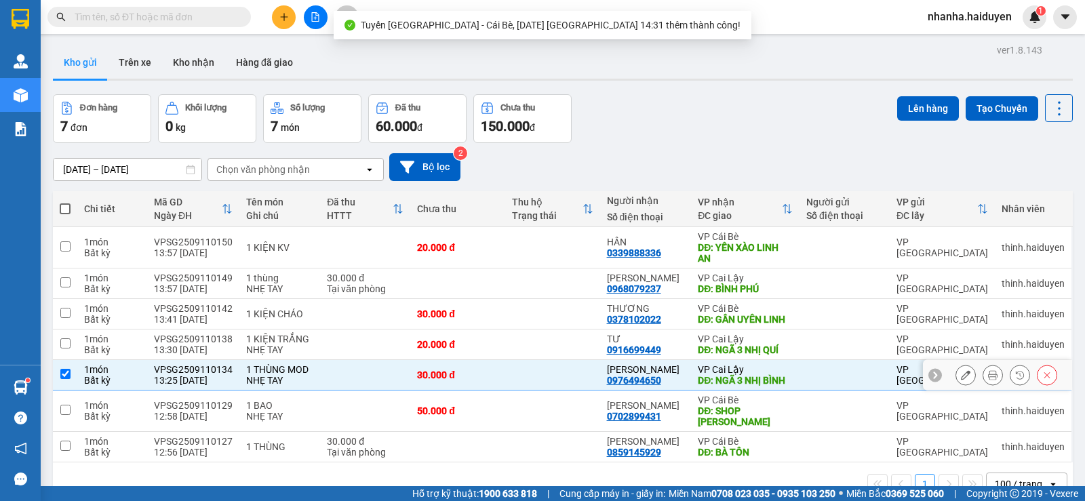
click at [800, 360] on td at bounding box center [845, 375] width 90 height 31
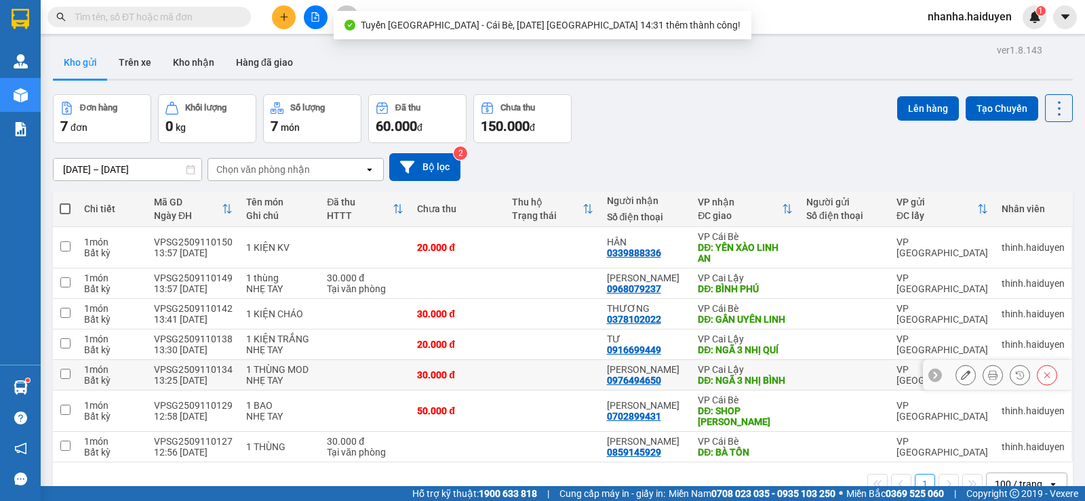
click at [800, 370] on td at bounding box center [845, 375] width 90 height 31
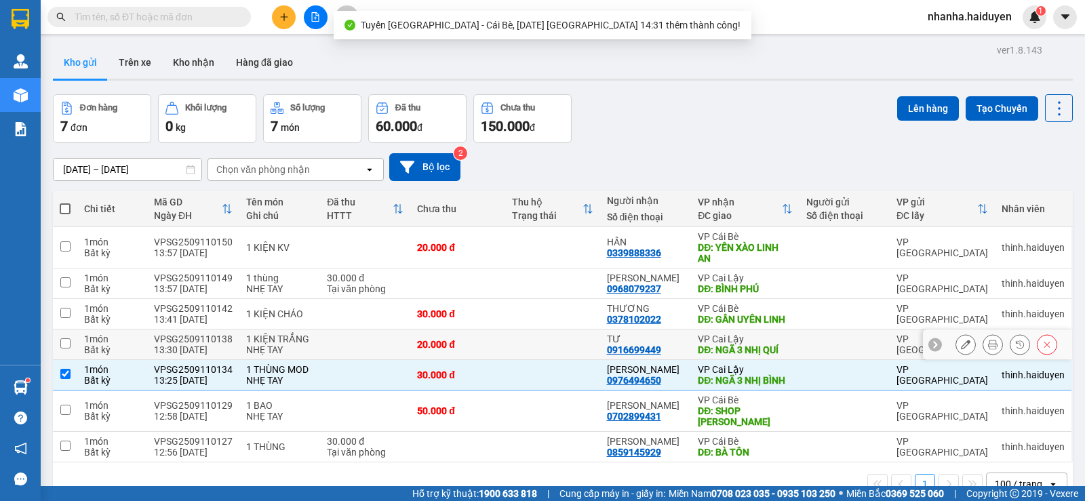
click at [800, 355] on td at bounding box center [845, 345] width 90 height 31
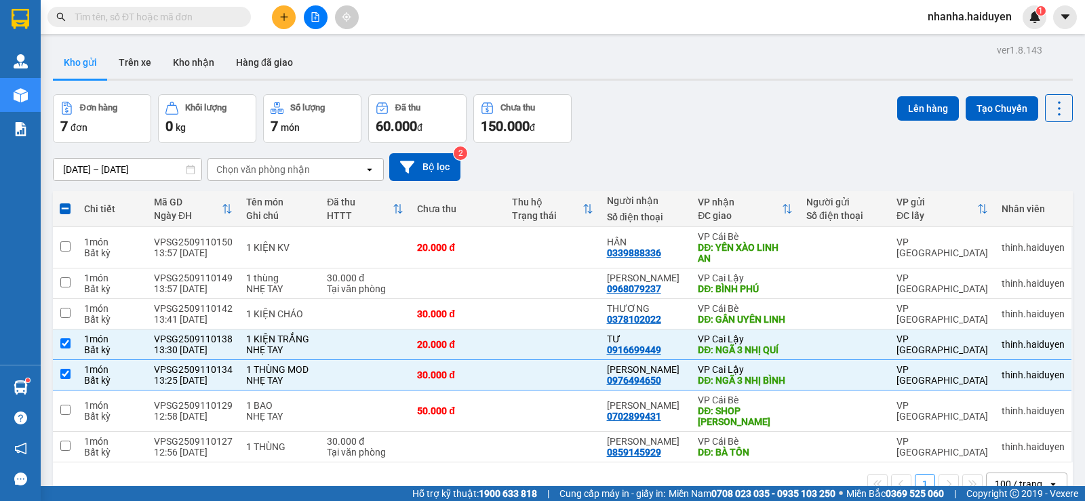
click at [925, 95] on div "Lên hàng Tạo Chuyến" at bounding box center [986, 108] width 176 height 28
click at [925, 96] on button "Lên hàng" at bounding box center [929, 108] width 62 height 24
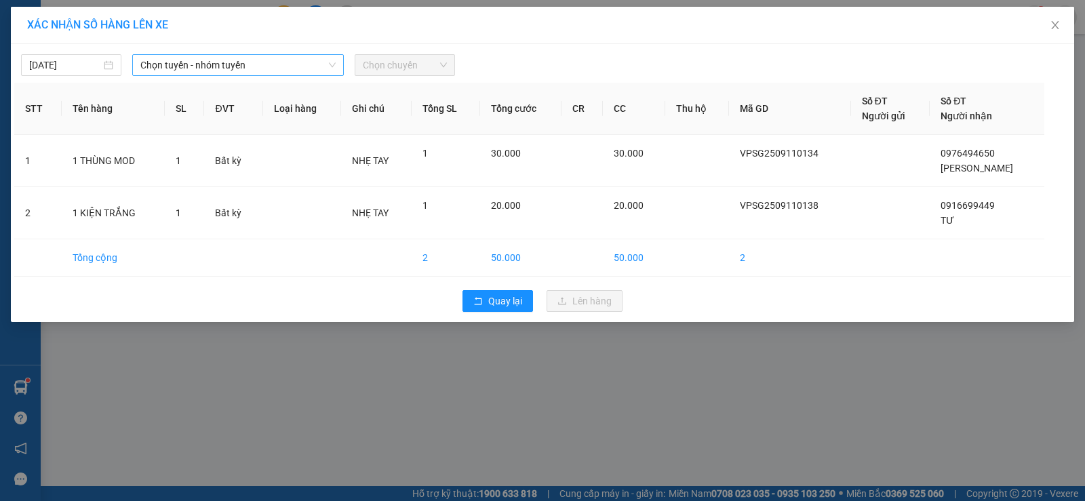
click at [277, 56] on span "Chọn tuyến - nhóm tuyến" at bounding box center [237, 65] width 195 height 20
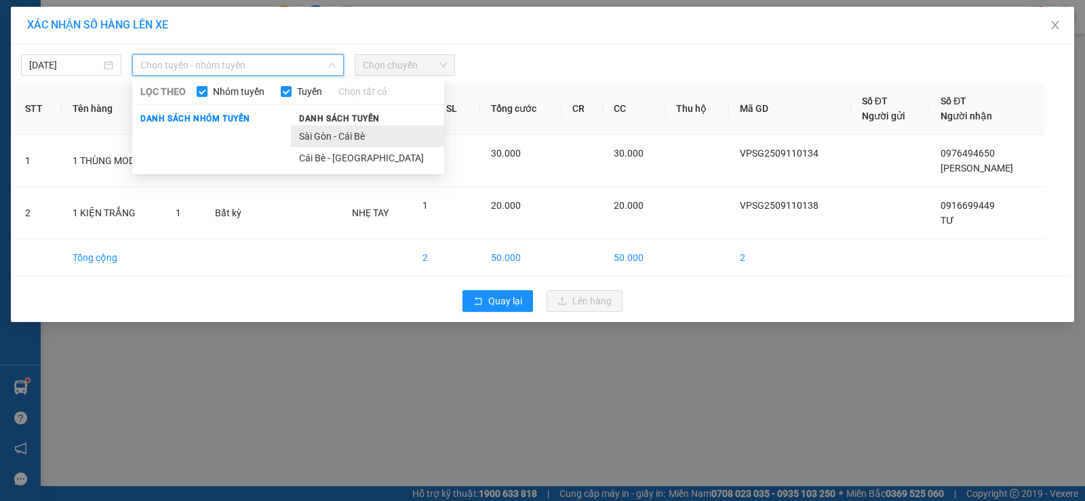
click at [334, 130] on li "Sài Gòn - Cái Bè" at bounding box center [367, 137] width 153 height 22
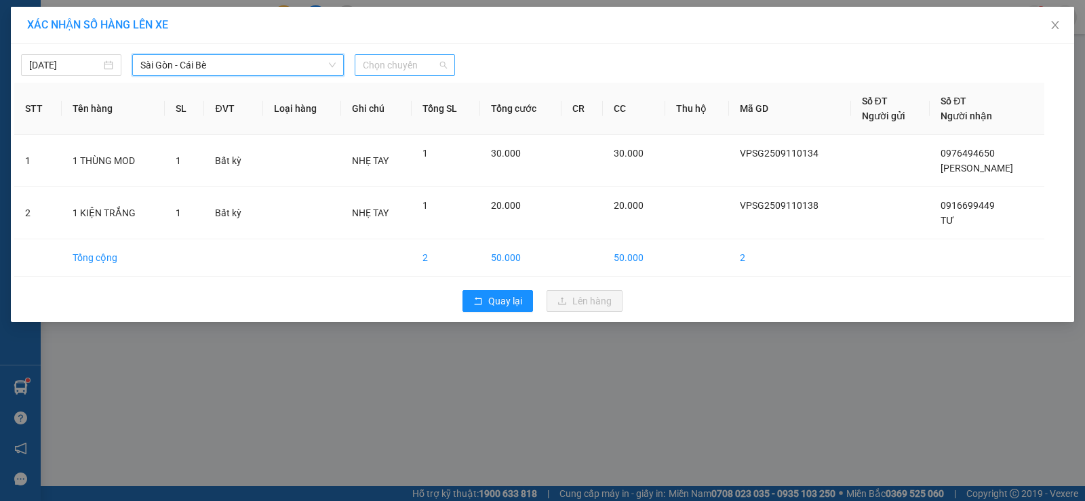
click at [409, 62] on span "Chọn chuyến" at bounding box center [405, 65] width 84 height 20
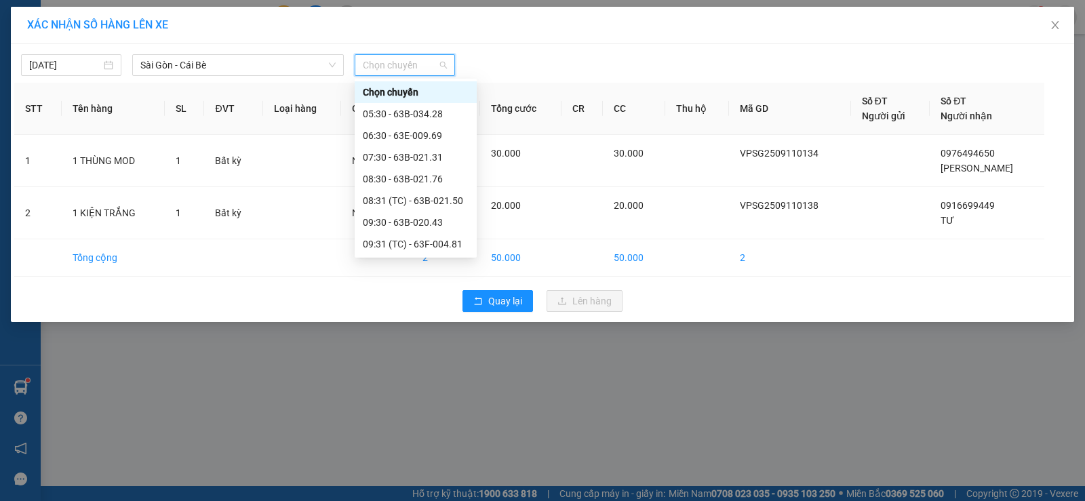
click at [419, 454] on div "14:31 (TC) - 63B-021.76" at bounding box center [416, 461] width 106 height 15
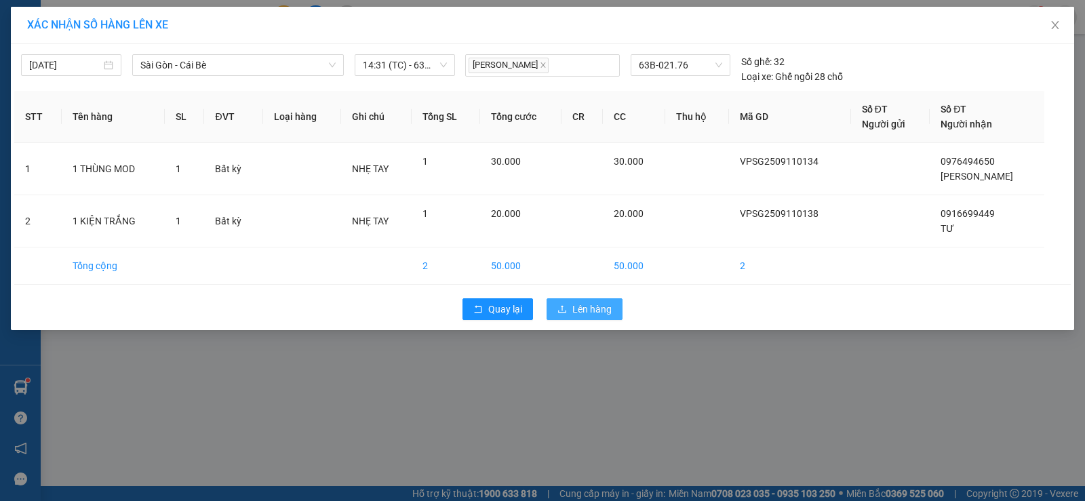
click at [583, 315] on span "Lên hàng" at bounding box center [592, 309] width 39 height 15
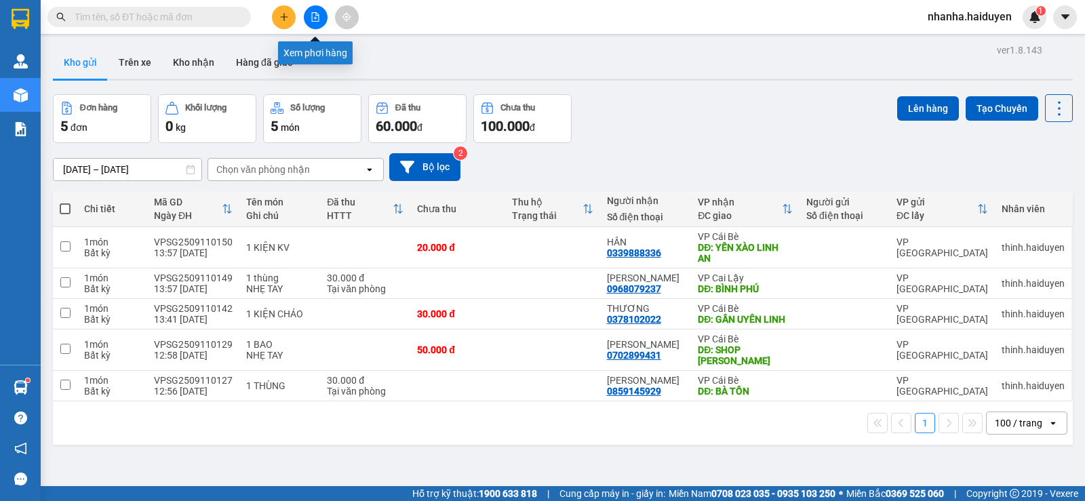
click at [321, 13] on button at bounding box center [316, 17] width 24 height 24
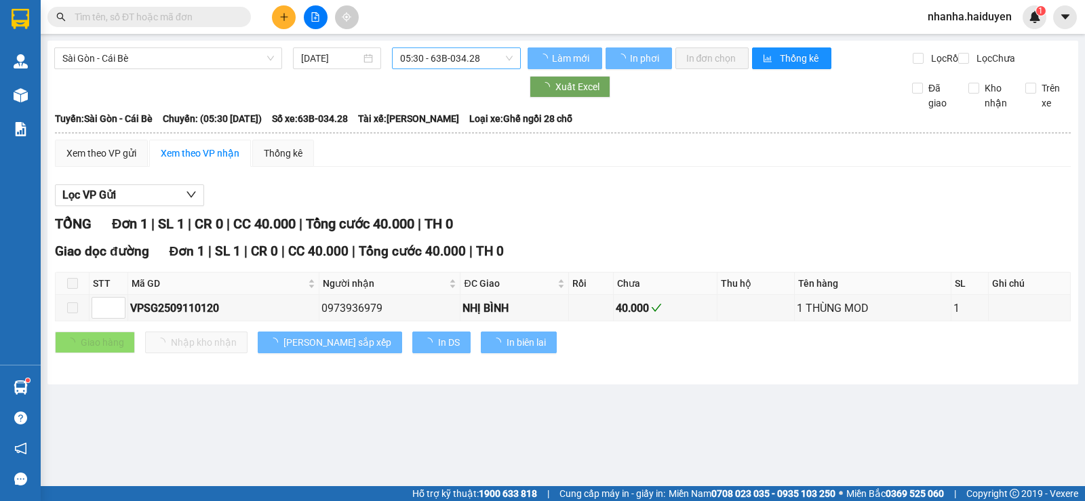
click at [417, 58] on span "05:30 - 63B-034.28" at bounding box center [456, 58] width 112 height 20
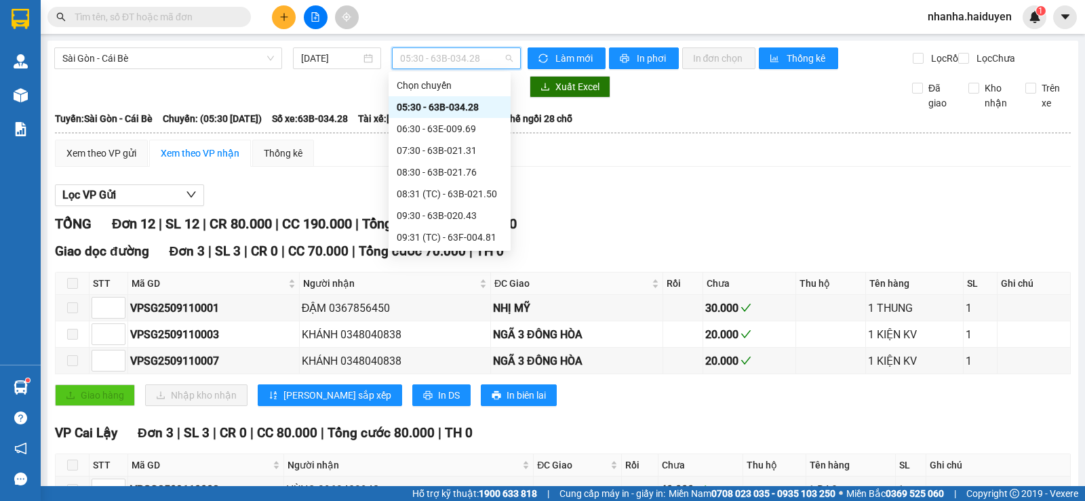
click at [452, 447] on div "14:31 (TC) - 63B-021.76" at bounding box center [450, 454] width 106 height 15
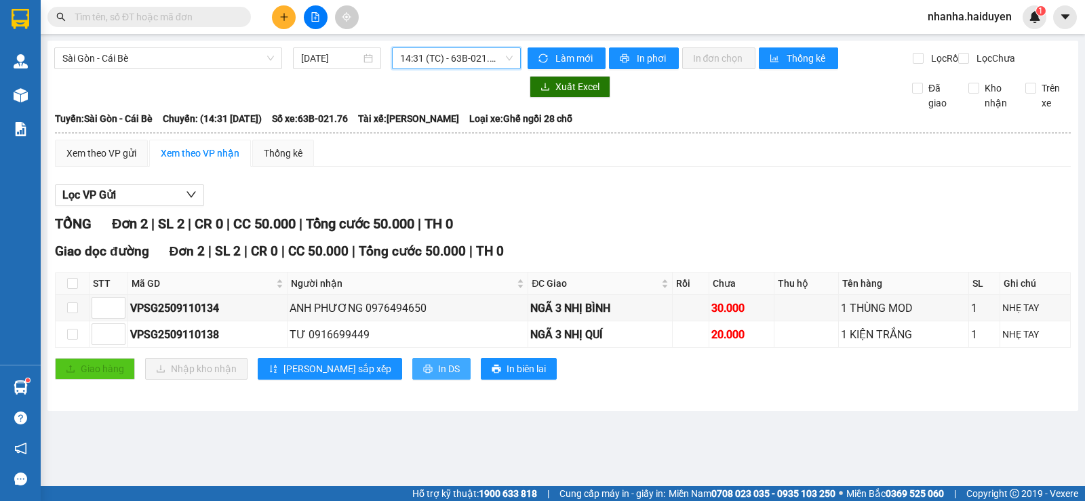
click at [438, 377] on span "In DS" at bounding box center [449, 369] width 22 height 15
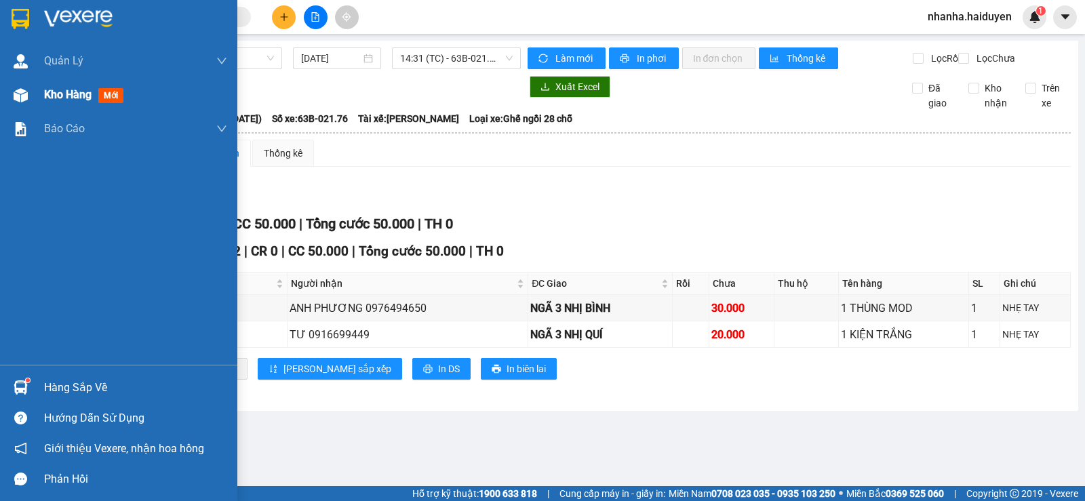
click at [24, 91] on img at bounding box center [21, 95] width 14 height 14
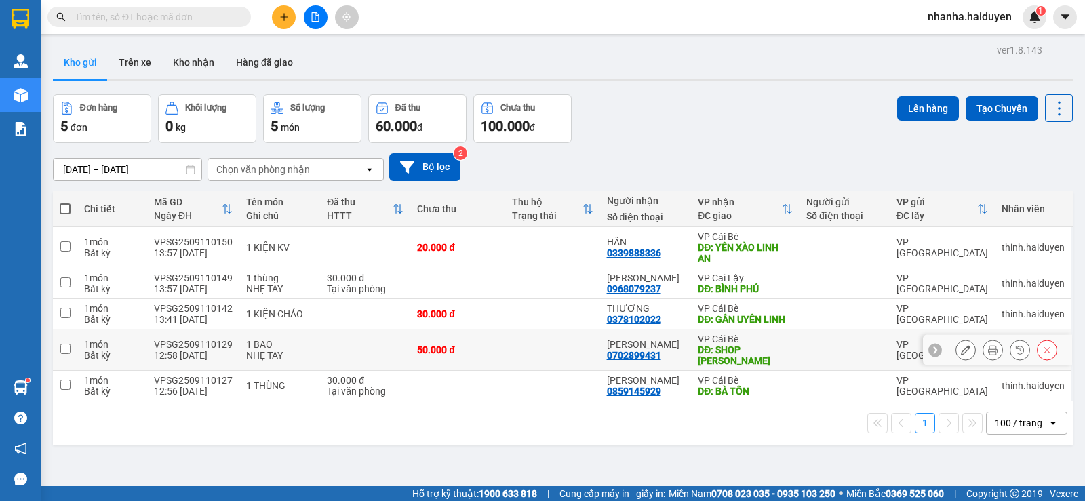
click at [557, 345] on td at bounding box center [552, 350] width 95 height 41
checkbox input "true"
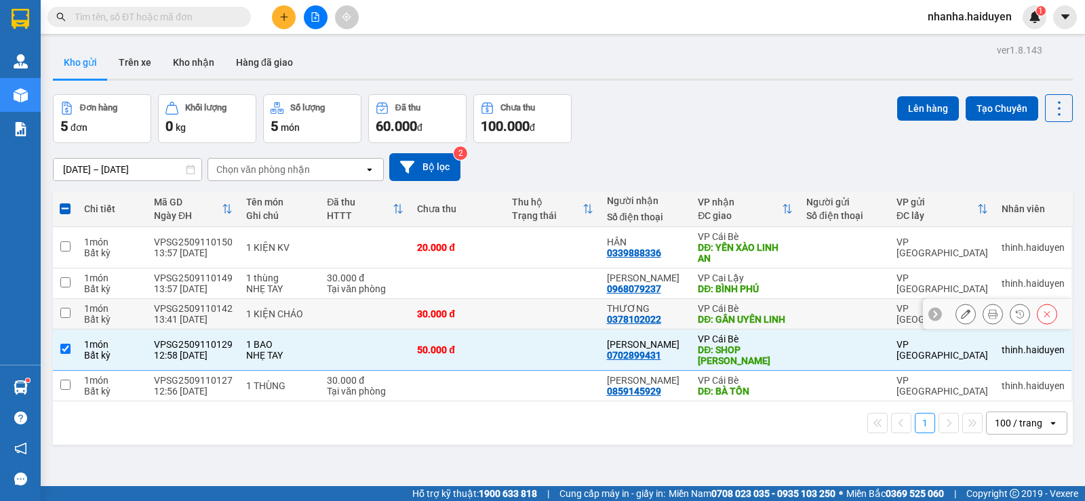
click at [538, 313] on td at bounding box center [552, 314] width 95 height 31
checkbox input "true"
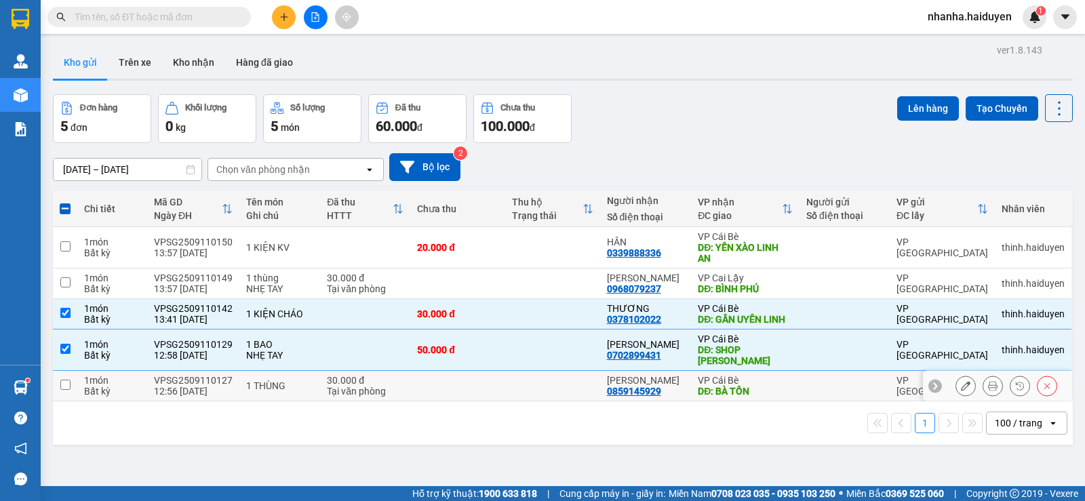
click at [531, 372] on td at bounding box center [552, 386] width 95 height 31
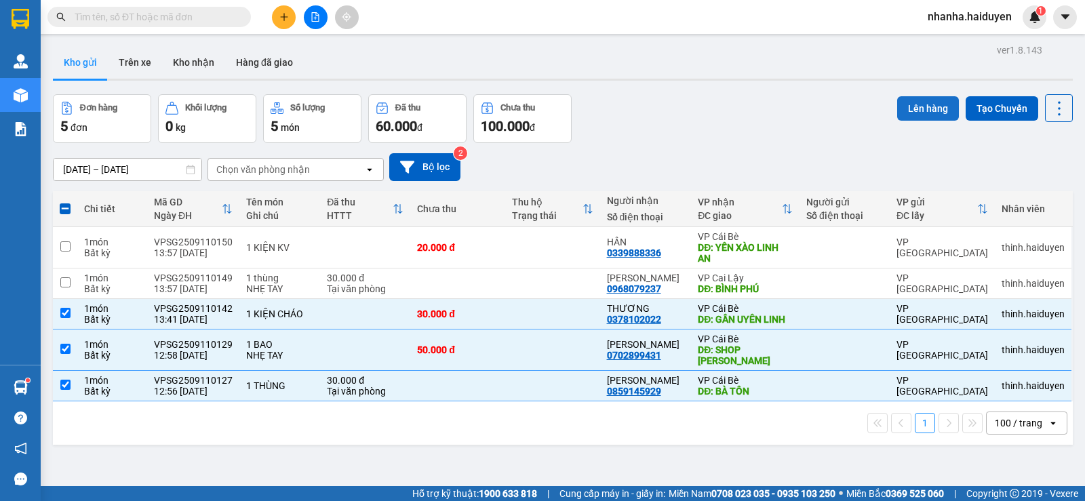
click at [909, 97] on button "Lên hàng" at bounding box center [929, 108] width 62 height 24
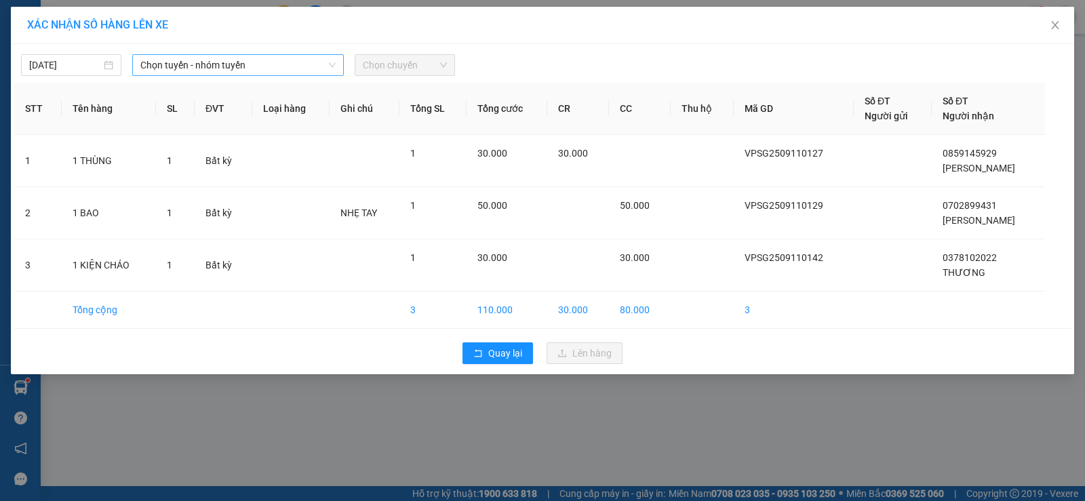
click at [271, 66] on span "Chọn tuyến - nhóm tuyến" at bounding box center [237, 65] width 195 height 20
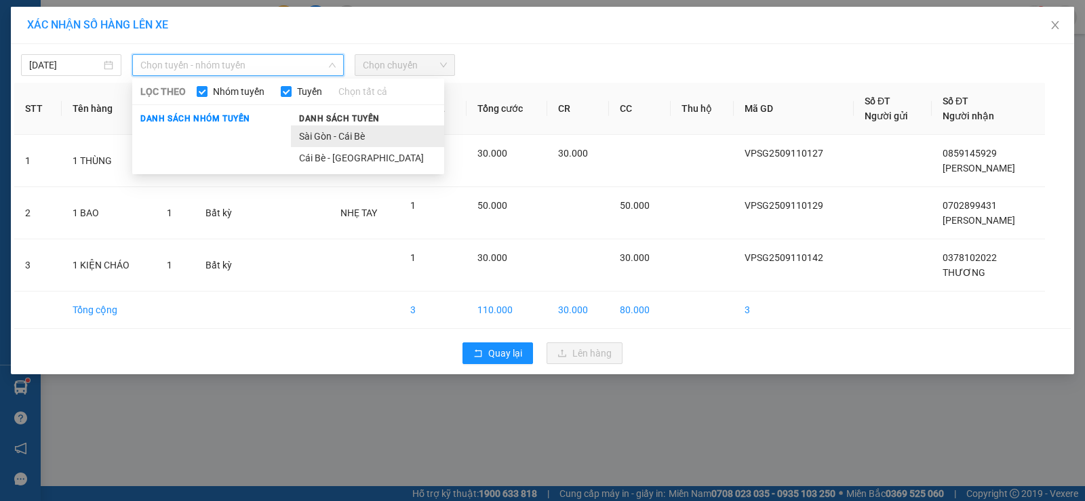
click at [309, 136] on li "Sài Gòn - Cái Bè" at bounding box center [367, 137] width 153 height 22
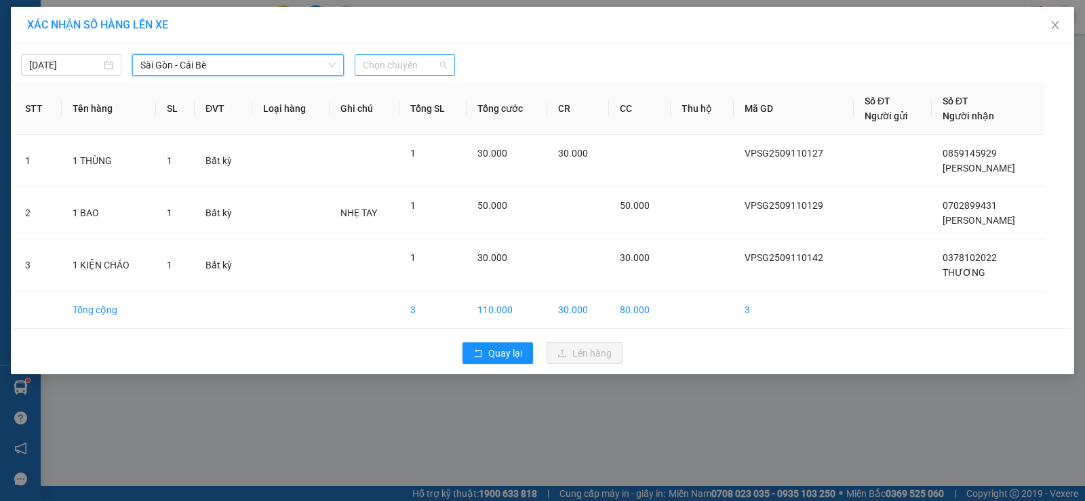
click at [396, 66] on span "Chọn chuyến" at bounding box center [405, 65] width 84 height 20
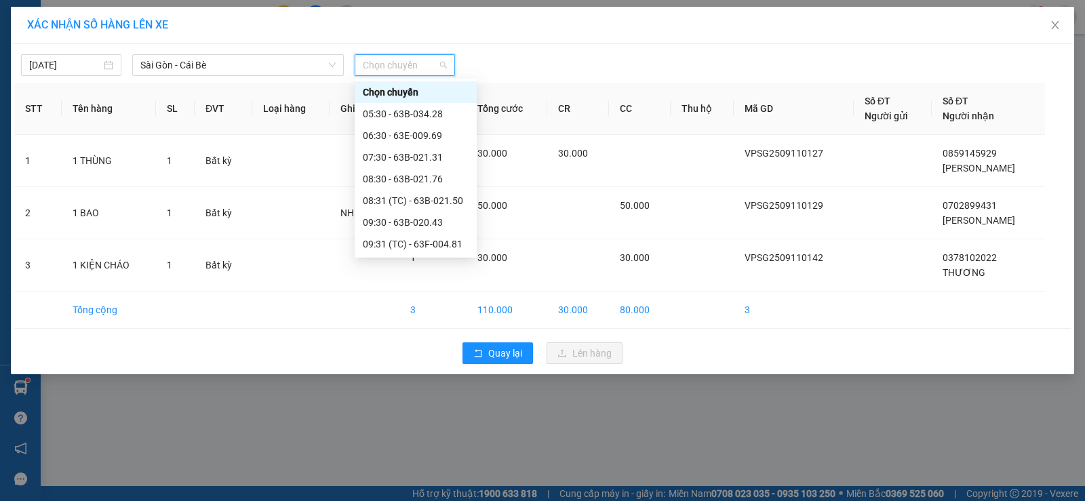
click at [425, 432] on div "14:30 - 63B-021.31" at bounding box center [416, 439] width 106 height 15
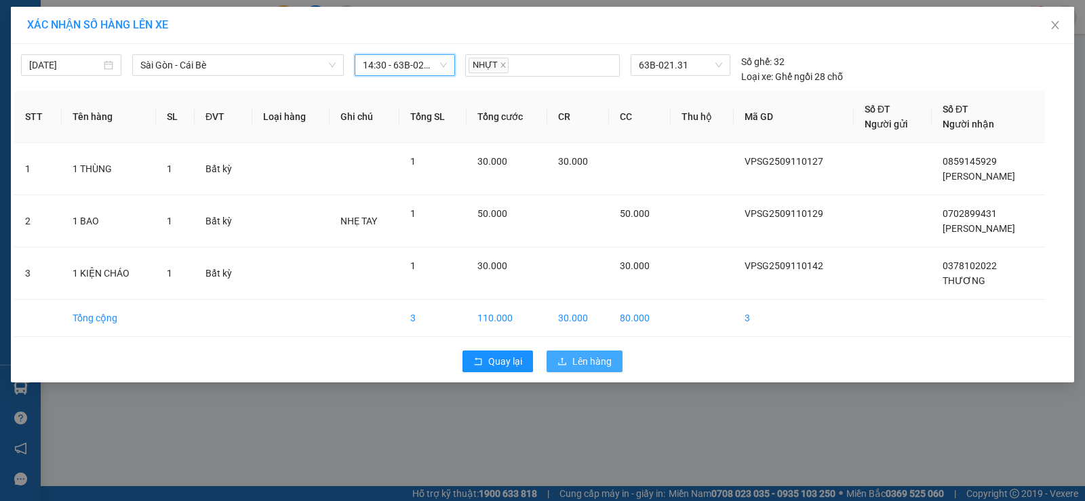
click at [577, 357] on span "Lên hàng" at bounding box center [592, 361] width 39 height 15
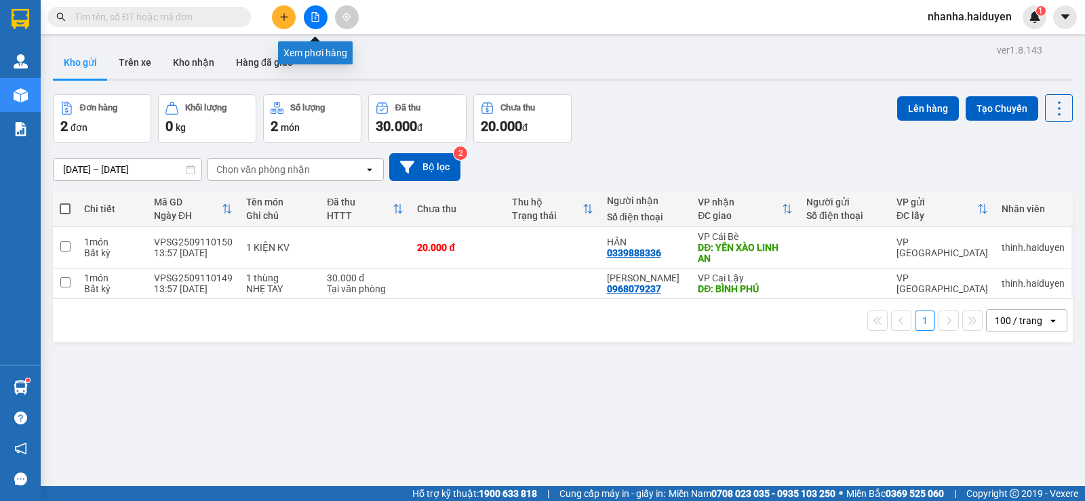
click at [311, 14] on icon "file-add" at bounding box center [315, 16] width 9 height 9
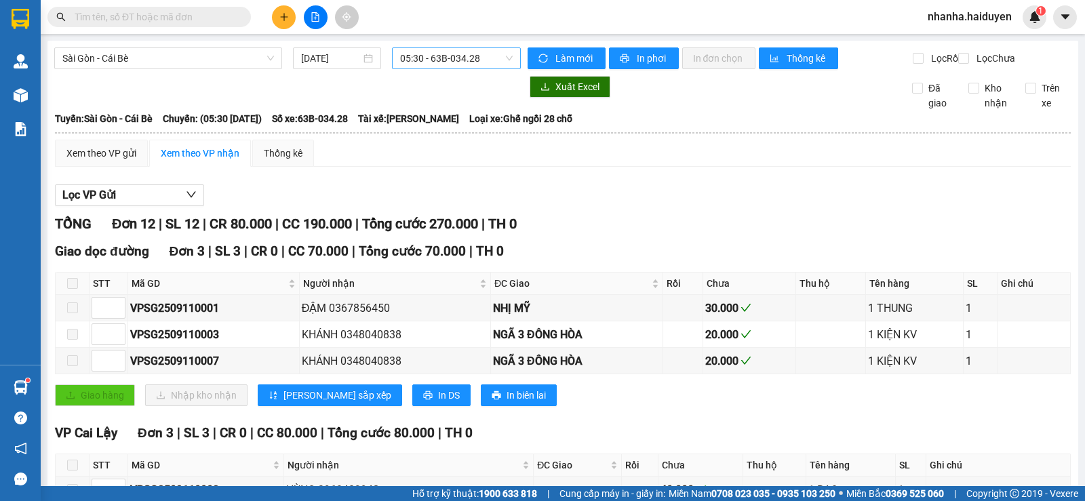
click at [459, 54] on span "05:30 - 63B-034.28" at bounding box center [456, 58] width 112 height 20
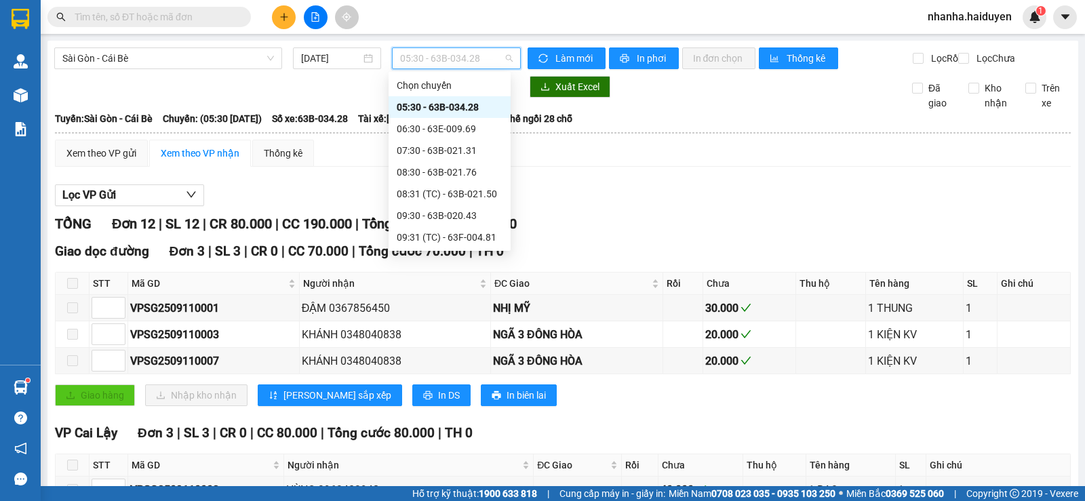
click at [467, 425] on div "14:30 - 63B-021.31" at bounding box center [450, 432] width 106 height 15
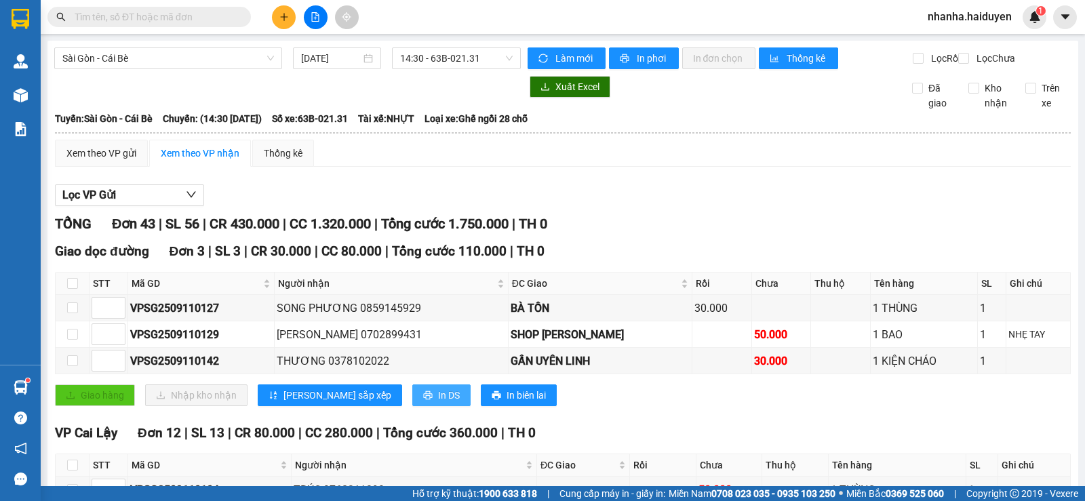
click at [438, 403] on span "In DS" at bounding box center [449, 395] width 22 height 15
click at [75, 289] on label at bounding box center [72, 283] width 11 height 15
click at [75, 289] on input "checkbox" at bounding box center [72, 283] width 11 height 11
checkbox input "true"
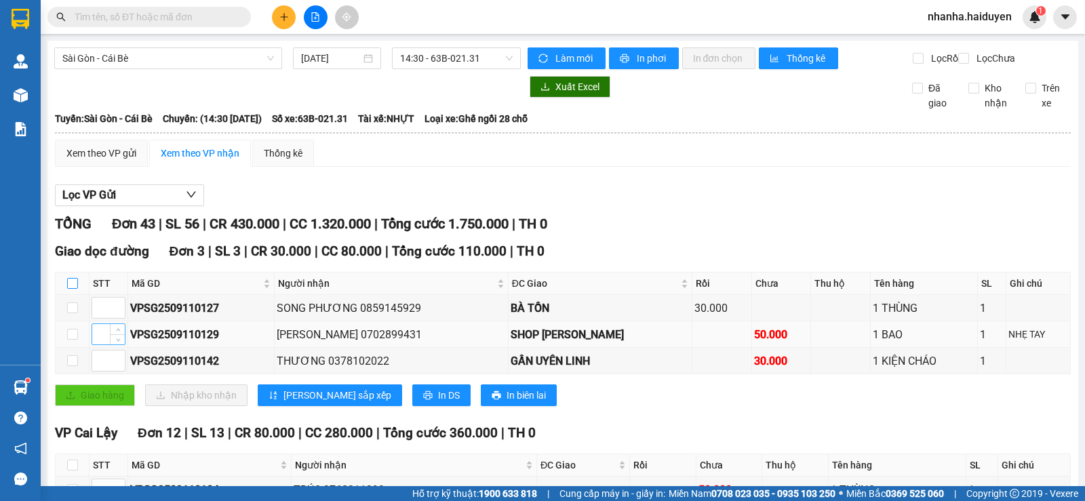
checkbox input "true"
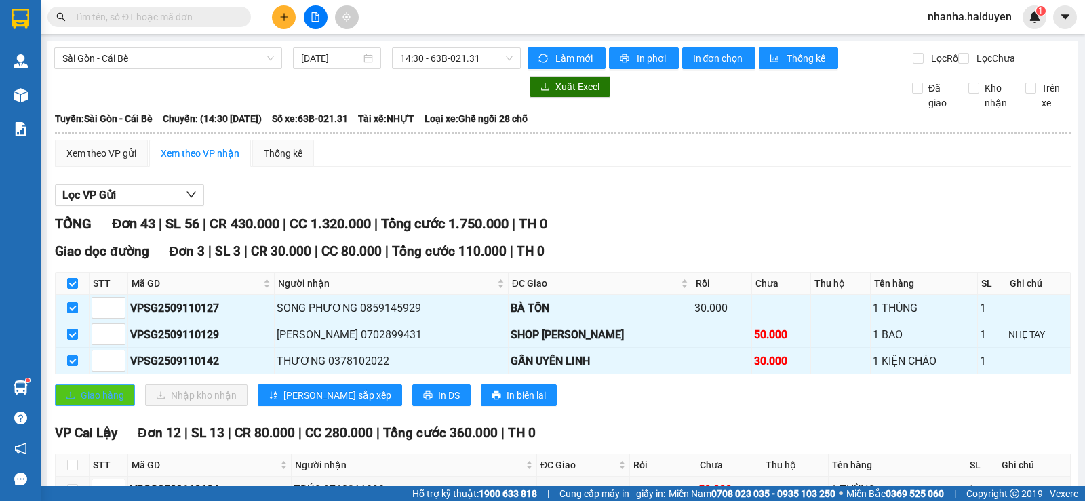
click at [107, 403] on span "Giao hàng" at bounding box center [102, 395] width 43 height 15
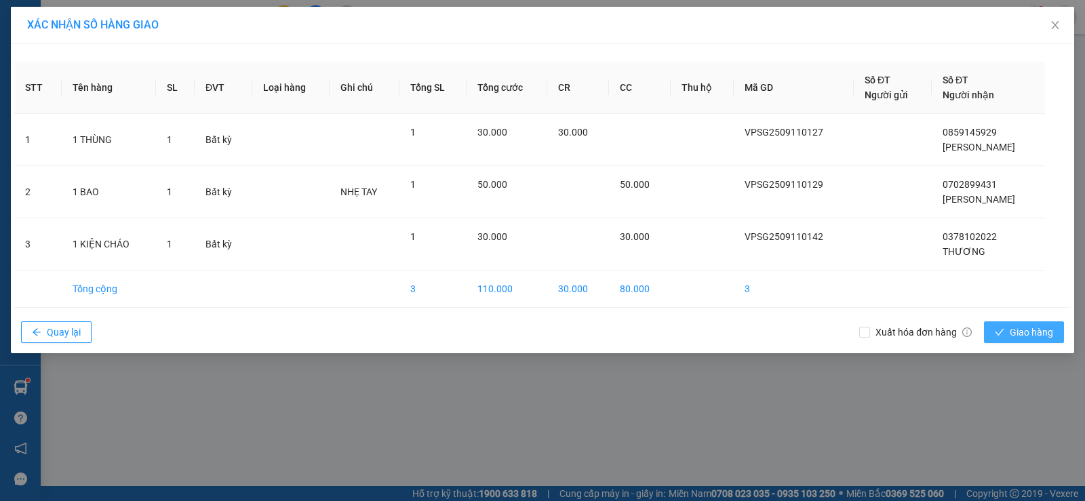
click at [1024, 332] on span "Giao hàng" at bounding box center [1031, 332] width 43 height 15
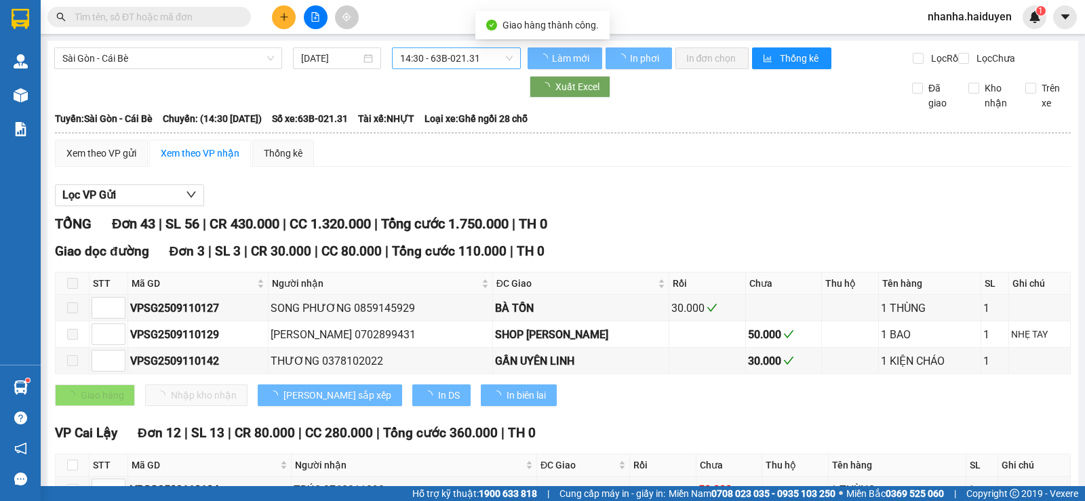
click at [407, 63] on span "14:30 - 63B-021.31" at bounding box center [456, 58] width 112 height 20
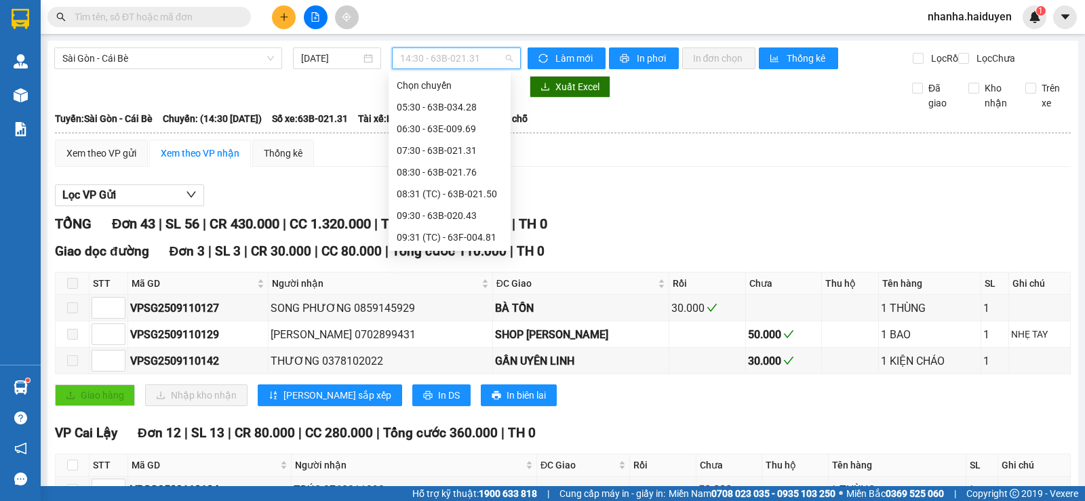
click at [436, 447] on div "14:31 (TC) - 63B-021.76" at bounding box center [450, 454] width 106 height 15
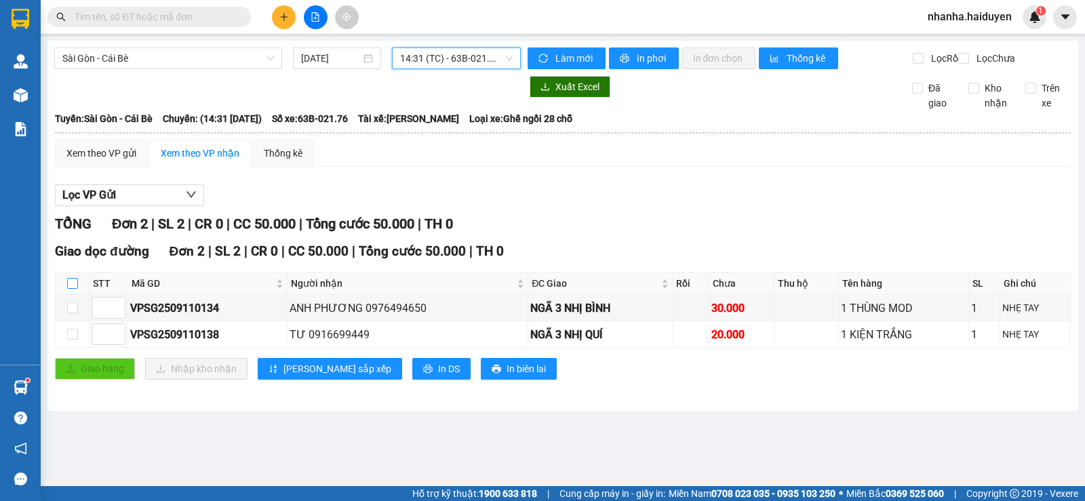
click at [71, 289] on input "checkbox" at bounding box center [72, 283] width 11 height 11
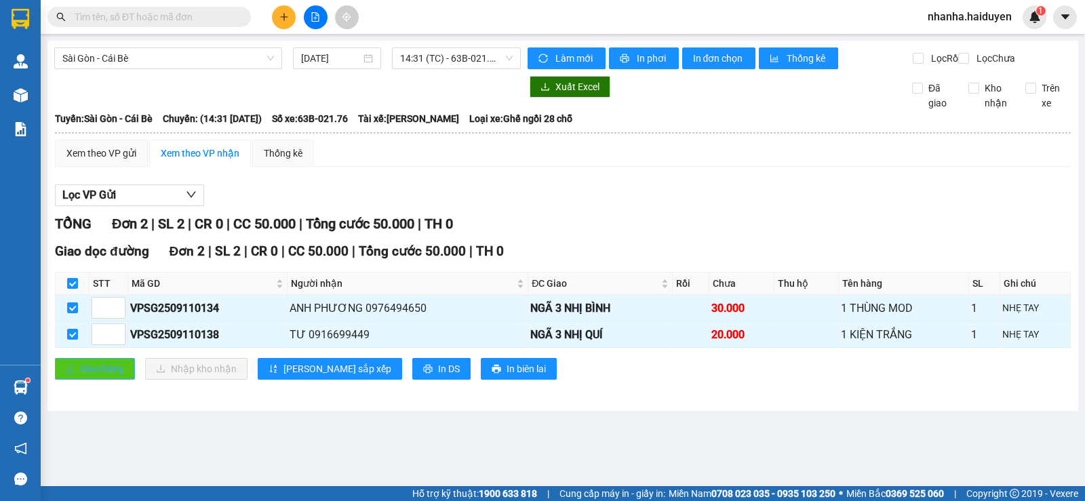
click at [94, 377] on span "Giao hàng" at bounding box center [102, 369] width 43 height 15
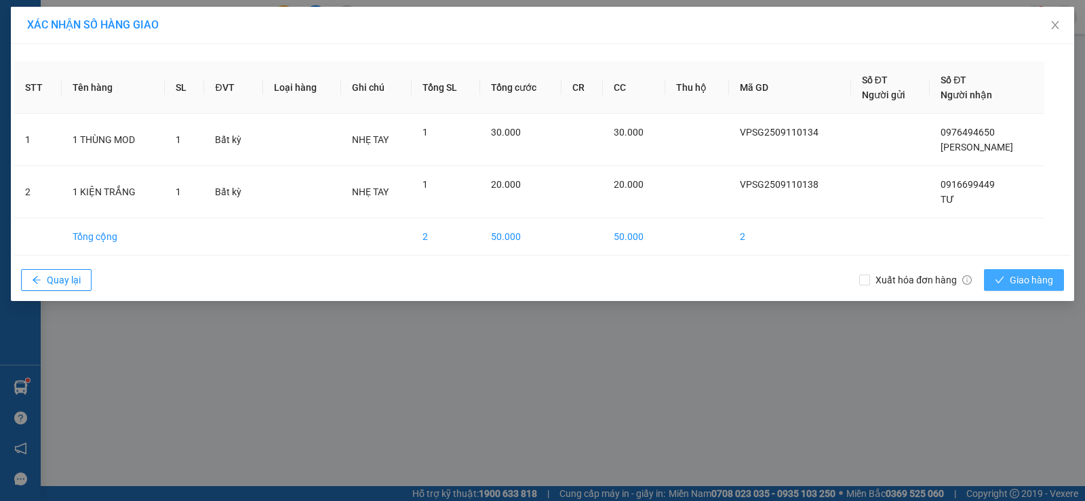
click at [1023, 273] on span "Giao hàng" at bounding box center [1031, 280] width 43 height 15
